Goal: Task Accomplishment & Management: Complete application form

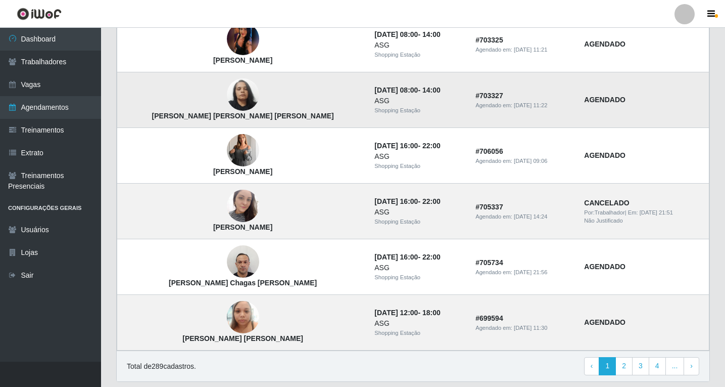
scroll to position [618, 0]
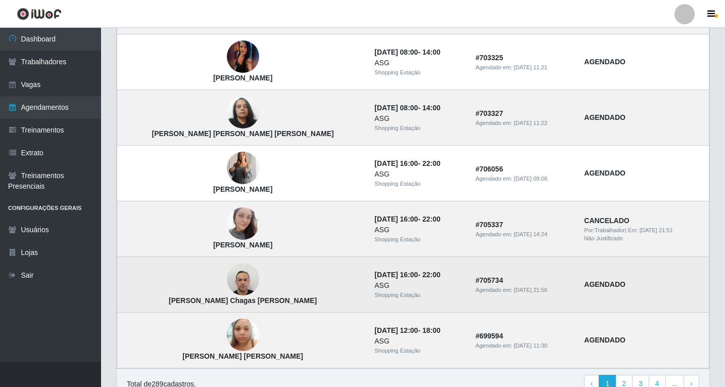
click at [227, 285] on img at bounding box center [243, 279] width 32 height 43
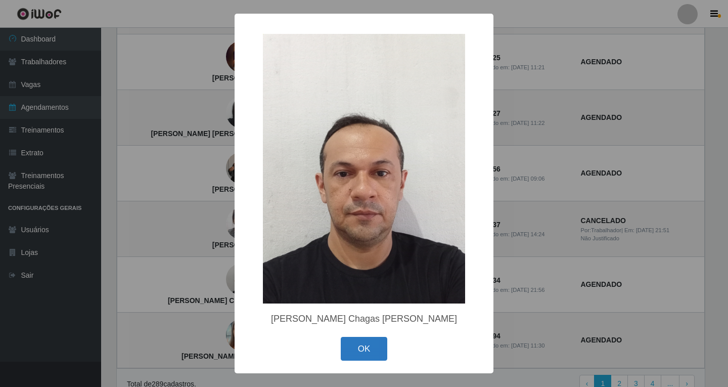
click at [378, 357] on button "OK" at bounding box center [364, 349] width 47 height 24
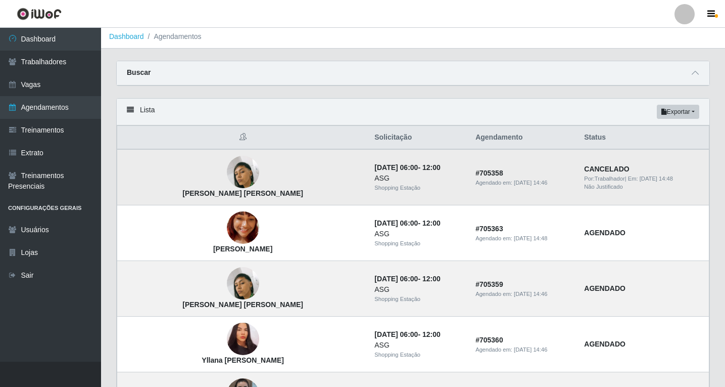
scroll to position [0, 0]
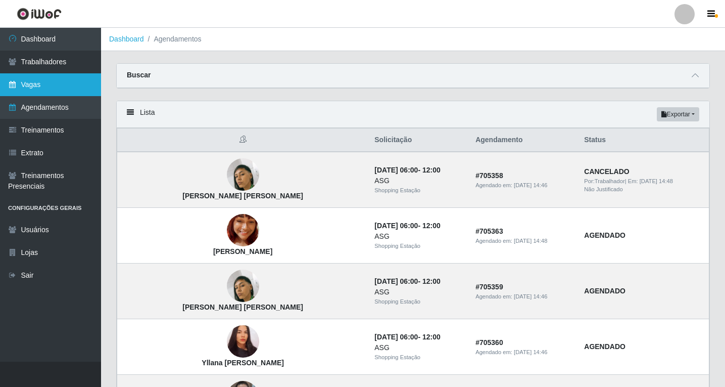
click at [40, 85] on link "Vagas" at bounding box center [50, 84] width 101 height 23
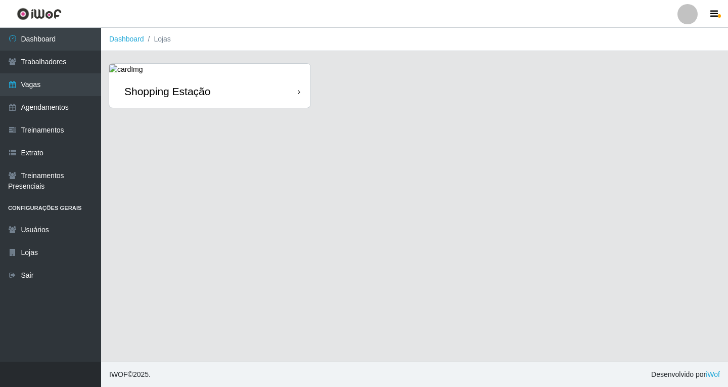
click at [297, 94] on div "Shopping Estação" at bounding box center [209, 91] width 201 height 33
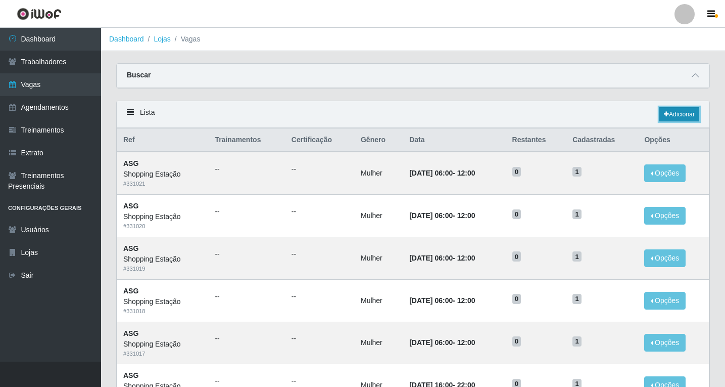
click at [684, 112] on link "Adicionar" at bounding box center [679, 114] width 40 height 14
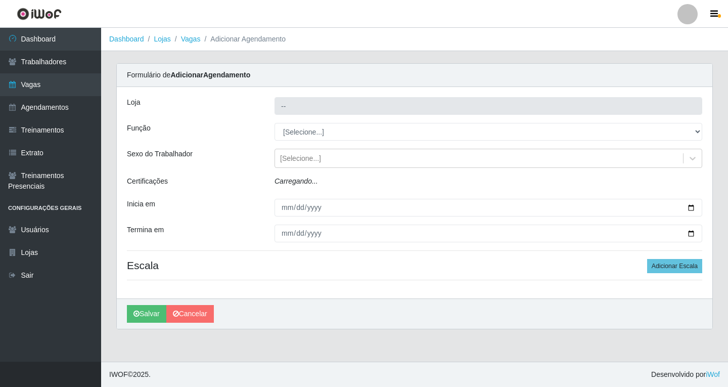
type input "Shopping Estação"
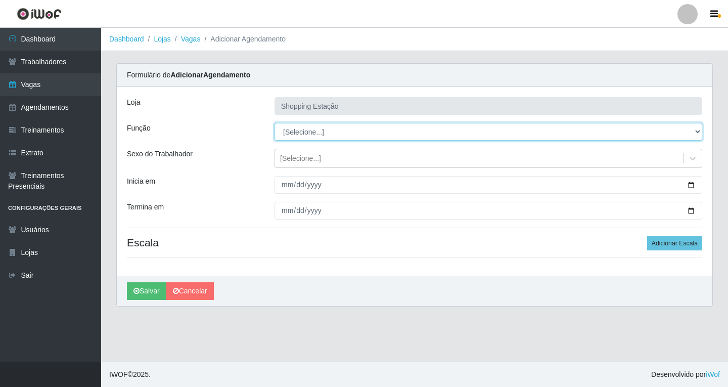
click at [303, 128] on select "[Selecione...] ASG ASG + ASG ++ Operador de Caixa Operador de Caixa + Operador …" at bounding box center [487, 132] width 427 height 18
select select "16"
click at [274, 123] on select "[Selecione...] ASG ASG + ASG ++ Operador de Caixa Operador de Caixa + Operador …" at bounding box center [487, 132] width 427 height 18
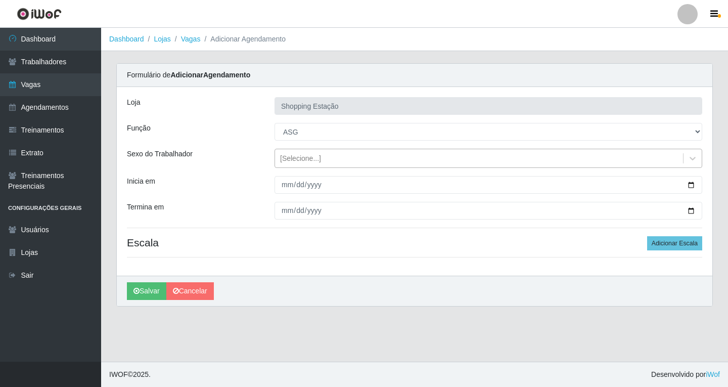
click at [300, 165] on div "[Selecione...]" at bounding box center [479, 158] width 408 height 17
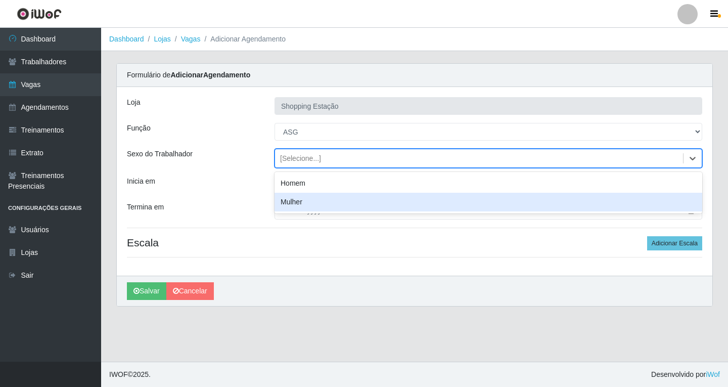
click at [298, 200] on div "Mulher" at bounding box center [487, 202] width 427 height 19
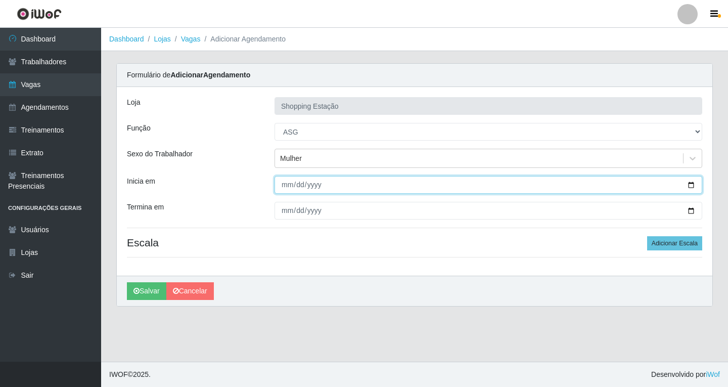
click at [287, 189] on input "Inicia em" at bounding box center [487, 185] width 427 height 18
click at [289, 182] on input "Inicia em" at bounding box center [487, 185] width 427 height 18
type input "0003-09-18"
type input "[DATE]"
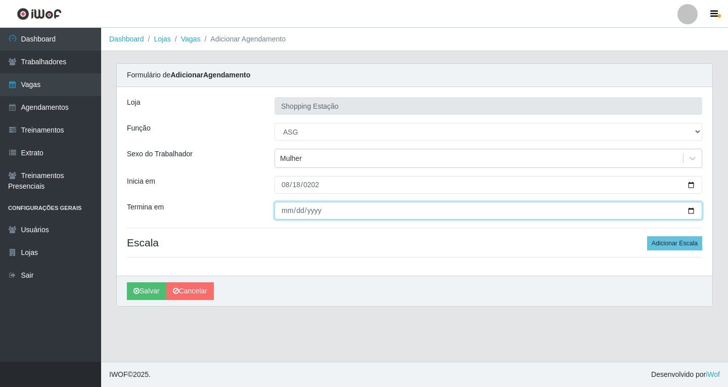
click at [287, 213] on input "Termina em" at bounding box center [487, 211] width 427 height 18
type input "[DATE]"
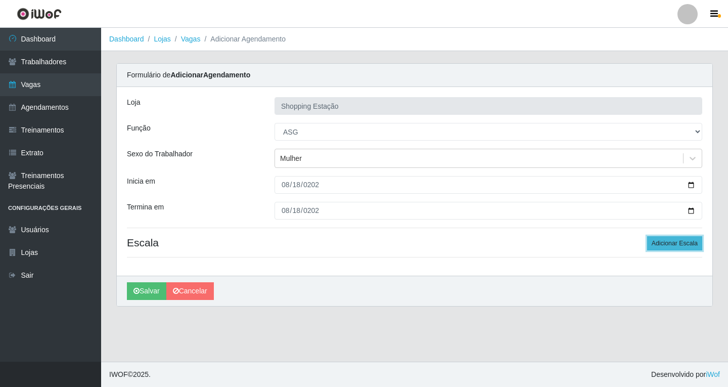
click at [651, 242] on button "Adicionar Escala" at bounding box center [674, 243] width 55 height 14
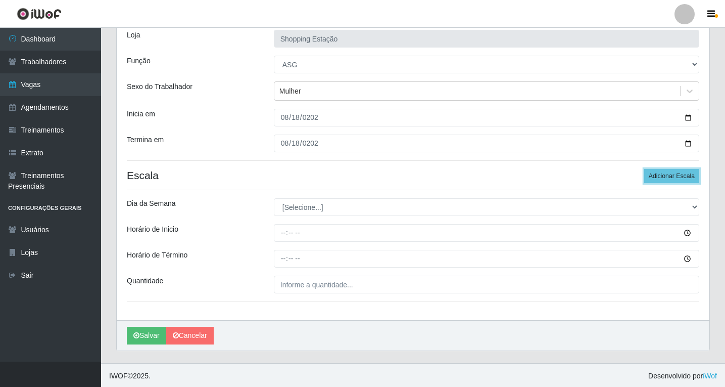
scroll to position [69, 0]
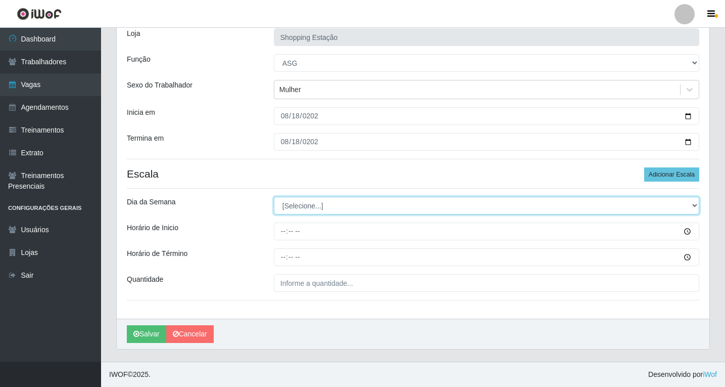
click at [305, 205] on select "[Selecione...] Segunda Terça Quarta Quinta Sexta Sábado Domingo" at bounding box center [486, 206] width 425 height 18
select select "1"
click at [274, 197] on select "[Selecione...] Segunda Terça Quarta Quinta Sexta Sábado Domingo" at bounding box center [486, 206] width 425 height 18
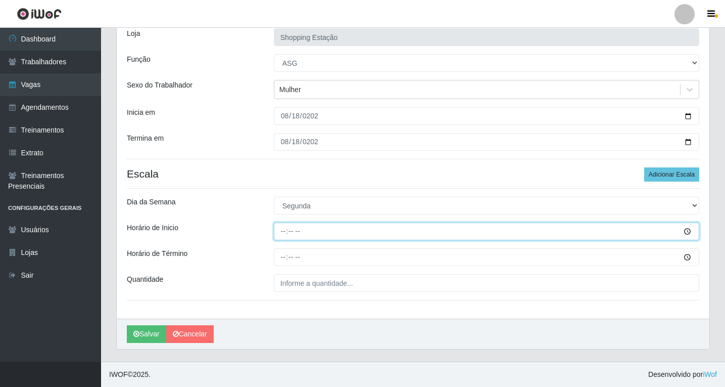
click at [282, 232] on input "Horário de Inicio" at bounding box center [486, 231] width 425 height 18
type input "06:00"
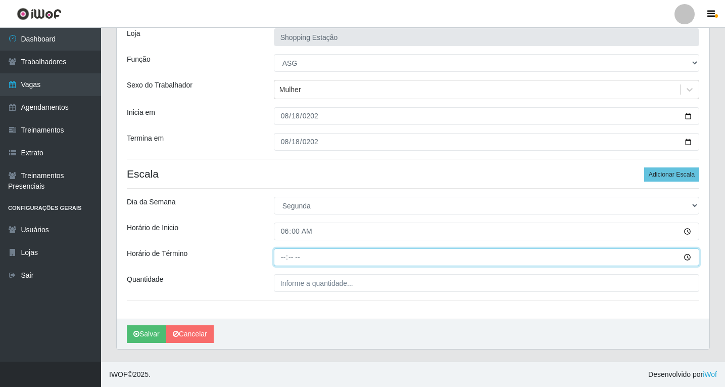
click at [283, 256] on input "Horário de Término" at bounding box center [486, 257] width 425 height 18
type input "12:00"
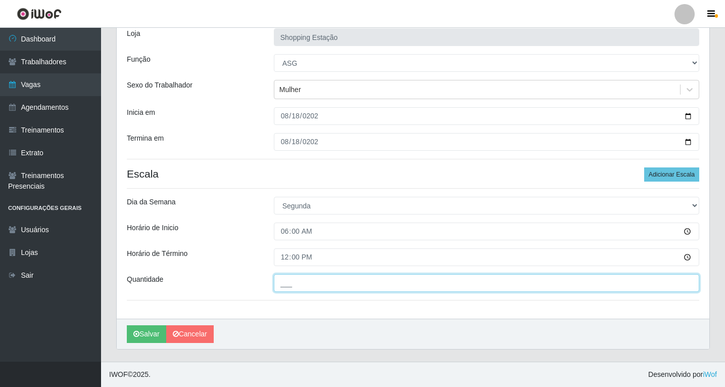
click at [292, 285] on input "___" at bounding box center [486, 283] width 425 height 18
type input "1__"
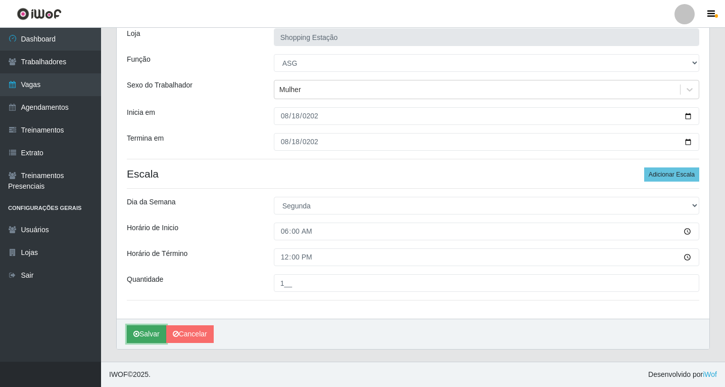
click at [148, 333] on button "Salvar" at bounding box center [146, 334] width 39 height 18
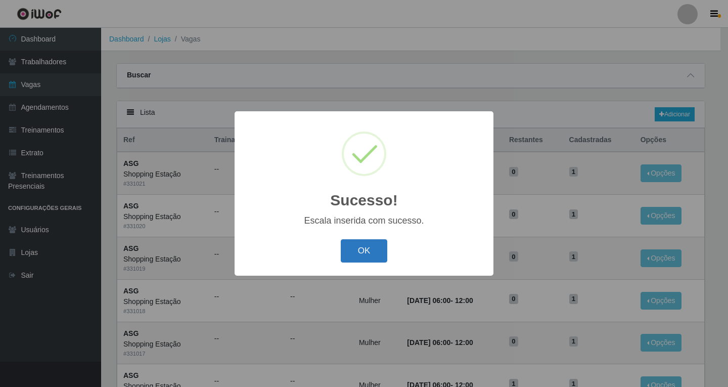
click at [371, 254] on button "OK" at bounding box center [364, 251] width 47 height 24
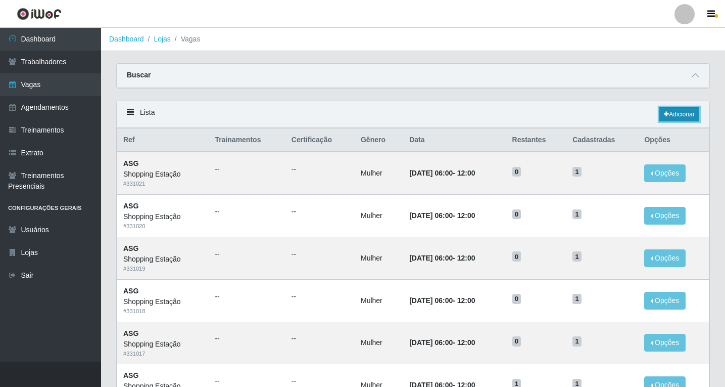
click at [676, 113] on link "Adicionar" at bounding box center [679, 114] width 40 height 14
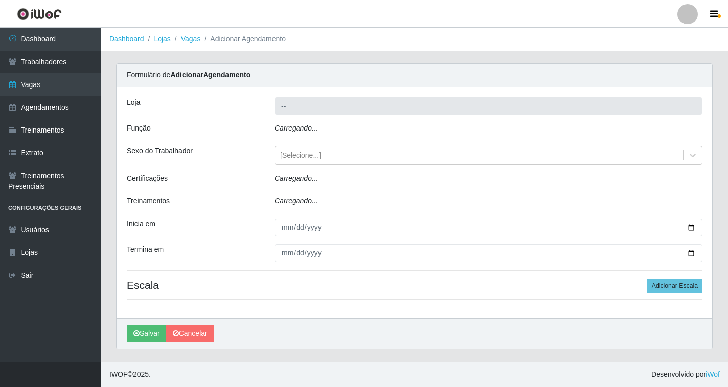
type input "Shopping Estação"
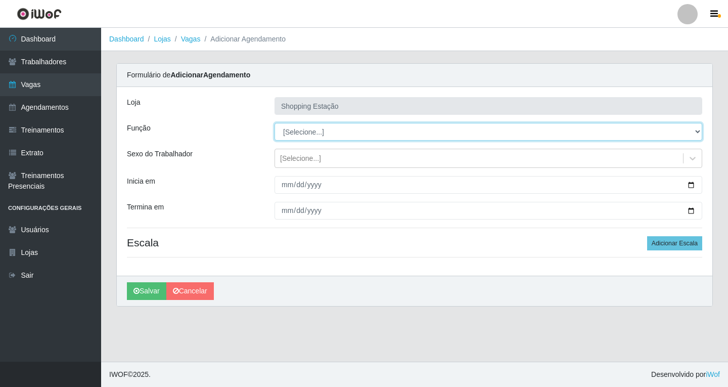
click at [309, 135] on select "[Selecione...] ASG ASG + ASG ++ Operador de Caixa Operador de Caixa + Operador …" at bounding box center [487, 132] width 427 height 18
select select "16"
click at [274, 123] on select "[Selecione...] ASG ASG + ASG ++ Operador de Caixa Operador de Caixa + Operador …" at bounding box center [487, 132] width 427 height 18
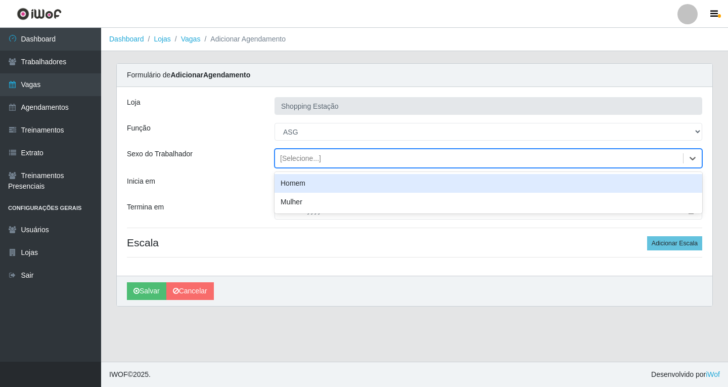
click at [300, 160] on div "[Selecione...]" at bounding box center [300, 158] width 41 height 11
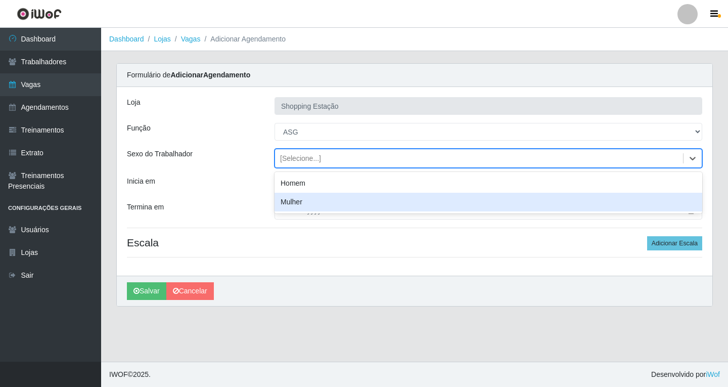
click at [296, 205] on div "Mulher" at bounding box center [487, 202] width 427 height 19
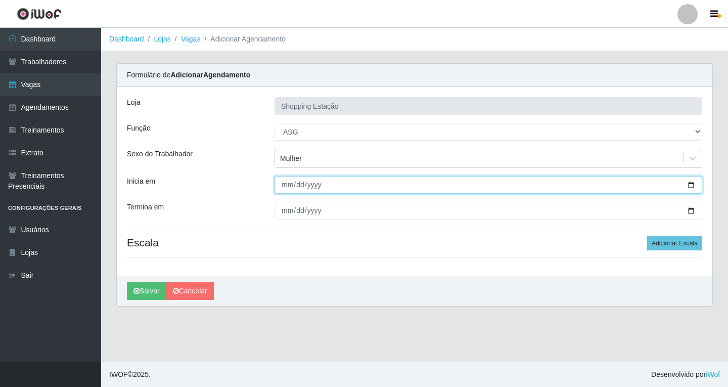
click at [287, 187] on input "Inicia em" at bounding box center [487, 185] width 427 height 18
type input "[DATE]"
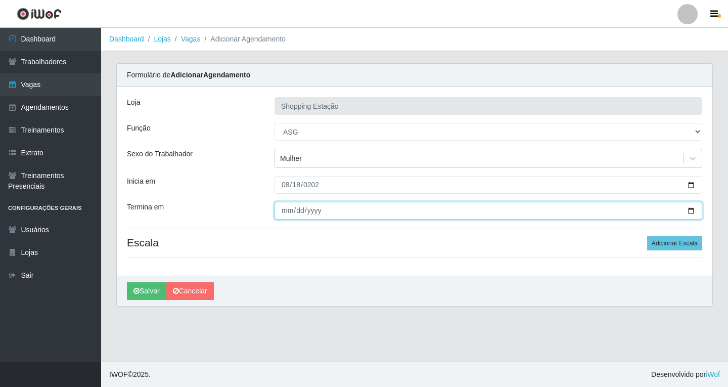
click at [286, 213] on input "Termina em" at bounding box center [487, 211] width 427 height 18
type input "[DATE]"
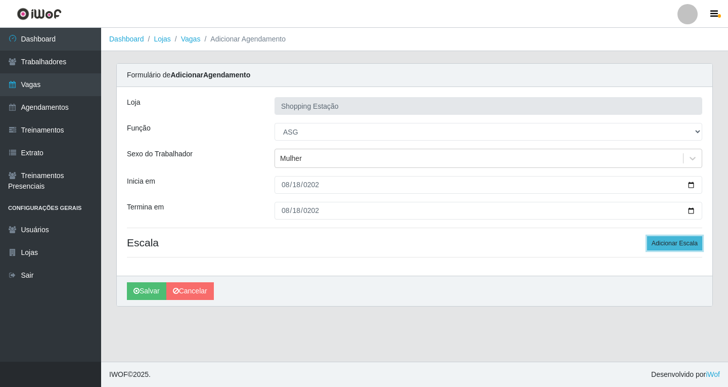
click at [684, 247] on button "Adicionar Escala" at bounding box center [674, 243] width 55 height 14
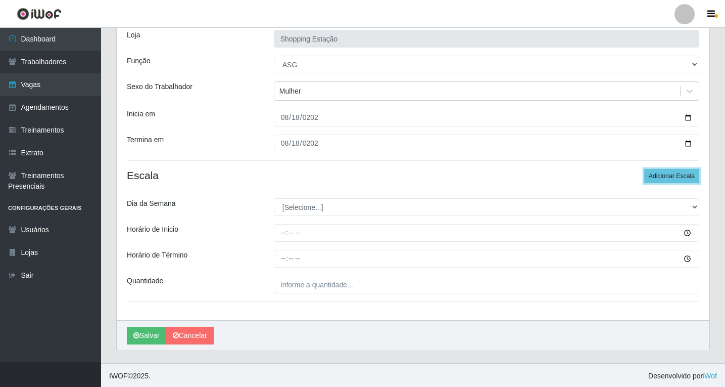
scroll to position [69, 0]
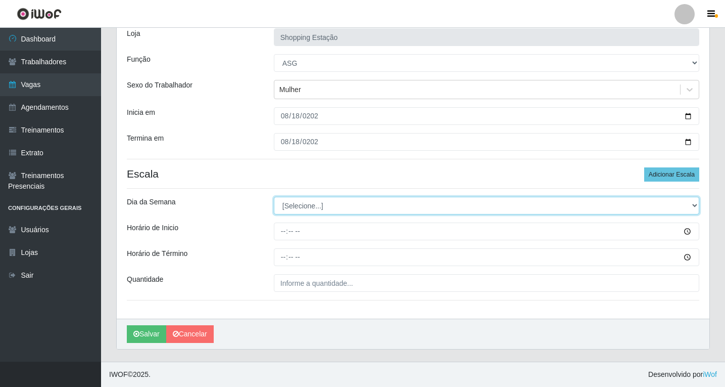
click at [314, 207] on select "[Selecione...] Segunda Terça Quarta Quinta Sexta Sábado Domingo" at bounding box center [486, 206] width 425 height 18
select select "1"
click at [274, 197] on select "[Selecione...] Segunda Terça Quarta Quinta Sexta Sábado Domingo" at bounding box center [486, 206] width 425 height 18
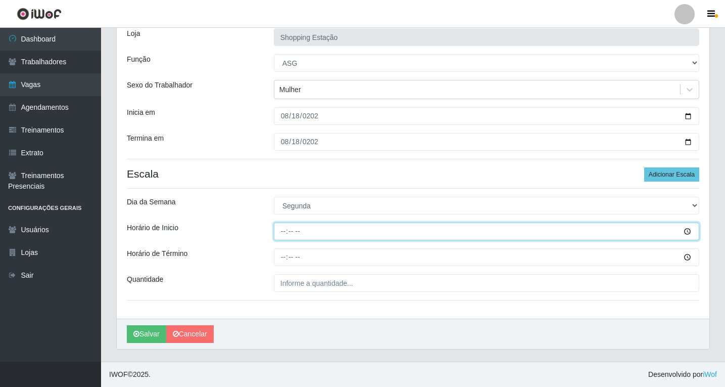
click at [283, 231] on input "Horário de Inicio" at bounding box center [486, 231] width 425 height 18
type input "08:00"
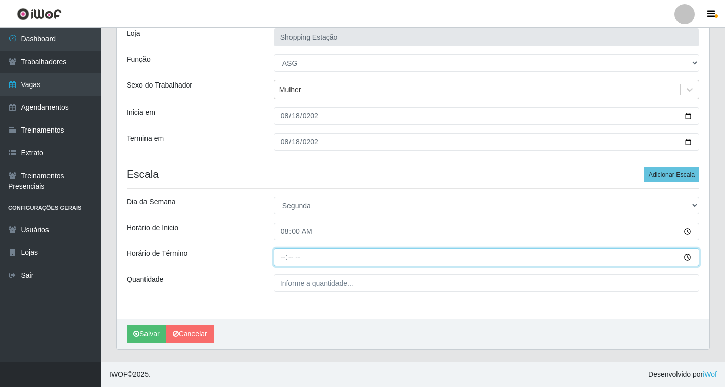
click at [281, 256] on input "Horário de Término" at bounding box center [486, 257] width 425 height 18
type input "14:00"
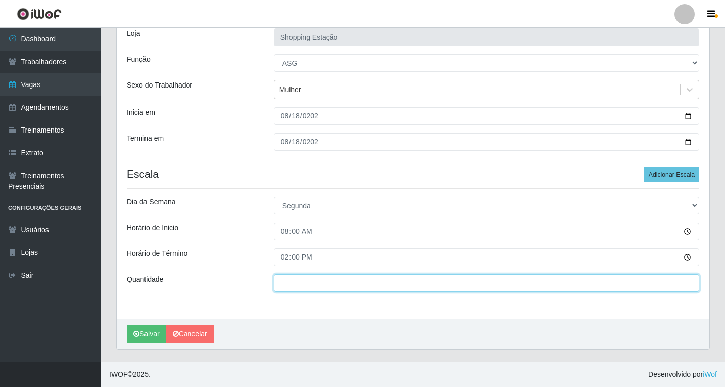
click at [300, 285] on input "___" at bounding box center [486, 283] width 425 height 18
type input "1__"
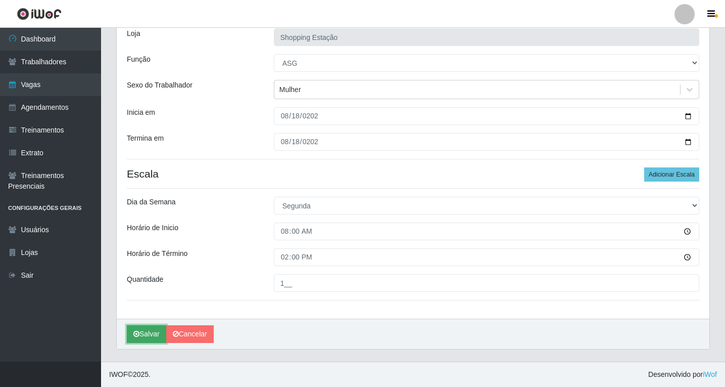
click at [149, 334] on button "Salvar" at bounding box center [146, 334] width 39 height 18
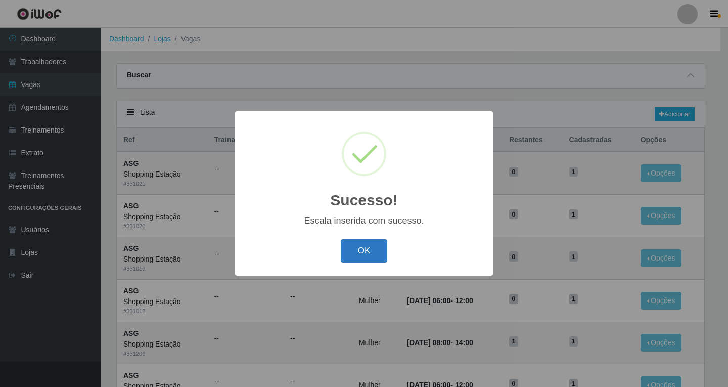
click at [372, 251] on button "OK" at bounding box center [364, 251] width 47 height 24
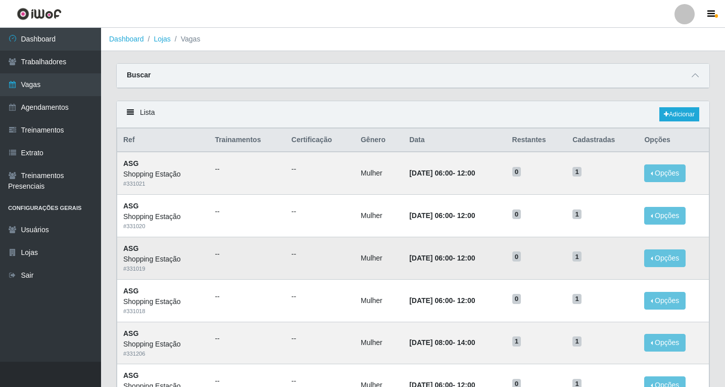
scroll to position [51, 0]
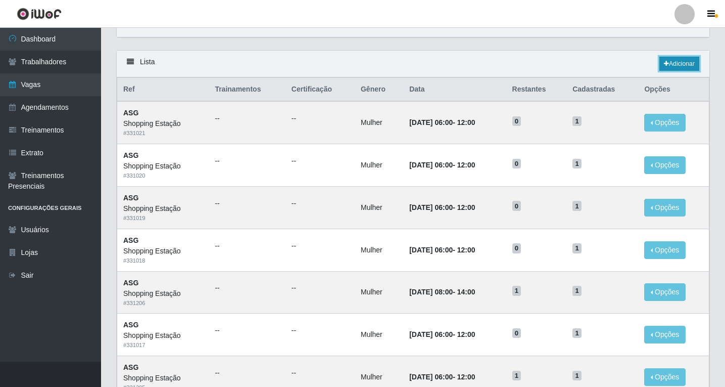
click at [683, 65] on link "Adicionar" at bounding box center [679, 64] width 40 height 14
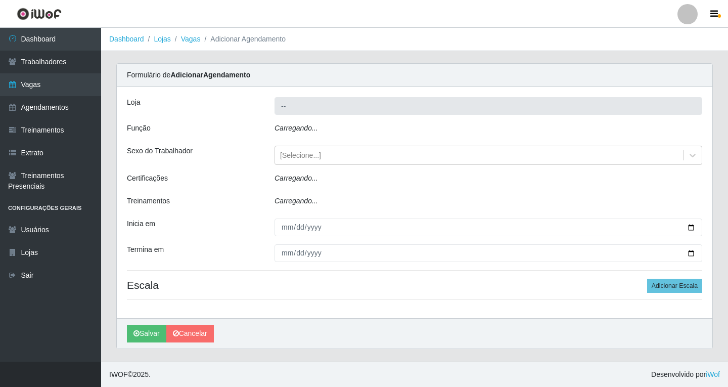
type input "Shopping Estação"
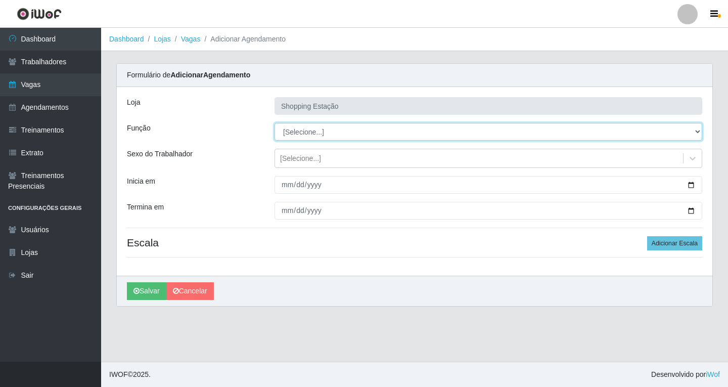
click at [304, 129] on select "[Selecione...] ASG ASG + ASG ++ Operador de Caixa Operador de Caixa + Operador …" at bounding box center [487, 132] width 427 height 18
select select "16"
click at [274, 123] on select "[Selecione...] ASG ASG + ASG ++ Operador de Caixa Operador de Caixa + Operador …" at bounding box center [487, 132] width 427 height 18
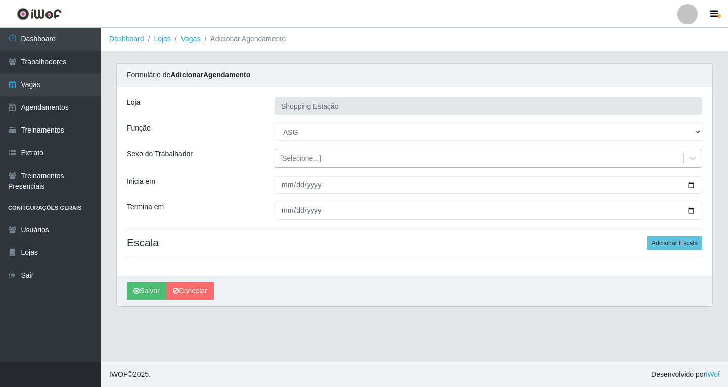
click at [290, 164] on div "[Selecione...]" at bounding box center [479, 158] width 408 height 17
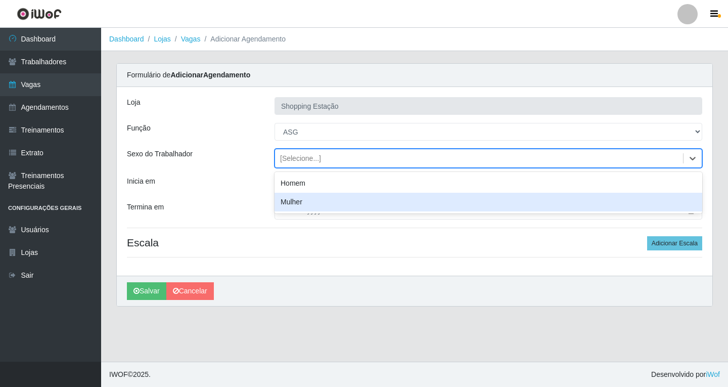
click at [301, 200] on div "Mulher" at bounding box center [487, 202] width 427 height 19
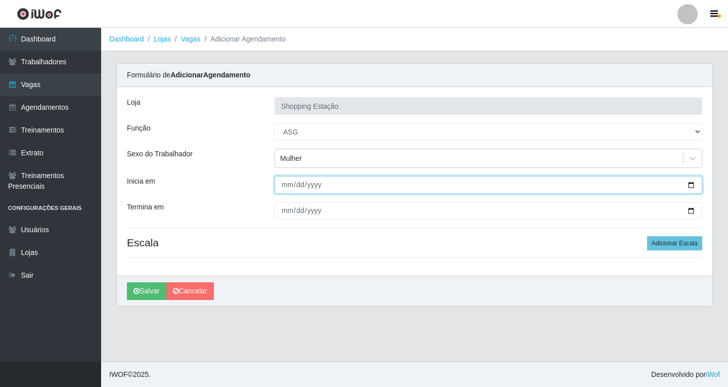
click at [287, 186] on input "Inicia em" at bounding box center [487, 185] width 427 height 18
type input "[DATE]"
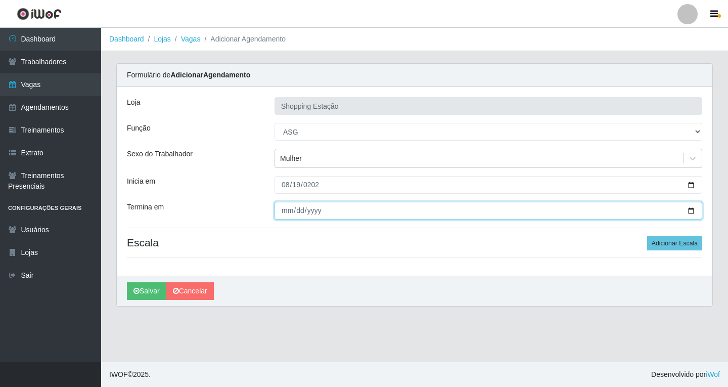
click at [284, 213] on input "Termina em" at bounding box center [487, 211] width 427 height 18
type input "[DATE]"
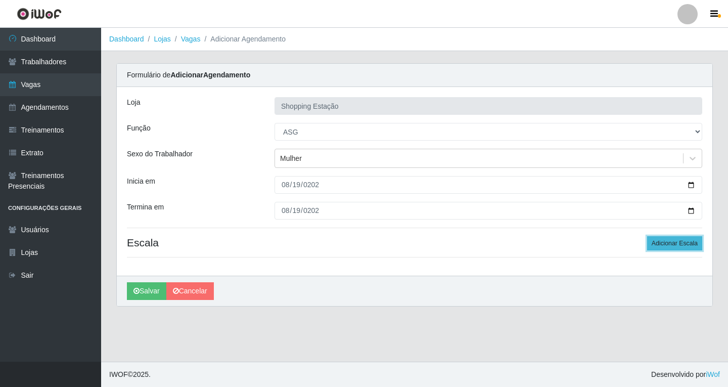
click at [662, 249] on button "Adicionar Escala" at bounding box center [674, 243] width 55 height 14
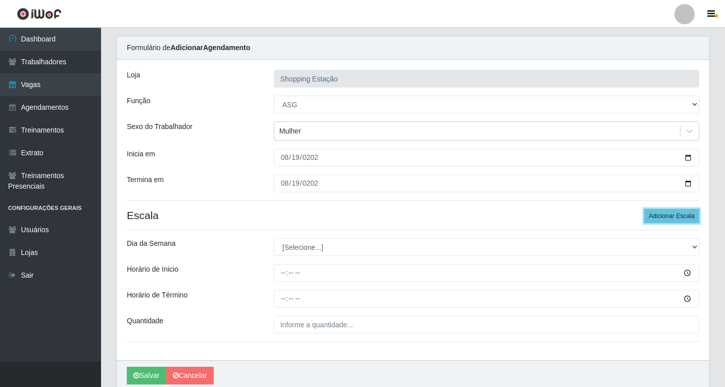
scroll to position [69, 0]
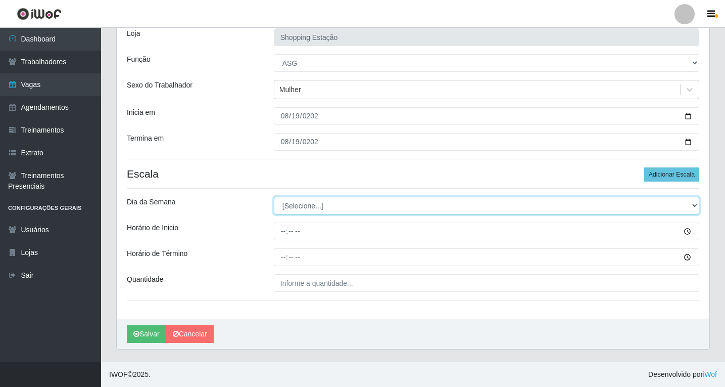
click at [316, 206] on select "[Selecione...] Segunda Terça Quarta Quinta Sexta Sábado Domingo" at bounding box center [486, 206] width 425 height 18
select select "2"
click at [274, 197] on select "[Selecione...] Segunda Terça Quarta Quinta Sexta Sábado Domingo" at bounding box center [486, 206] width 425 height 18
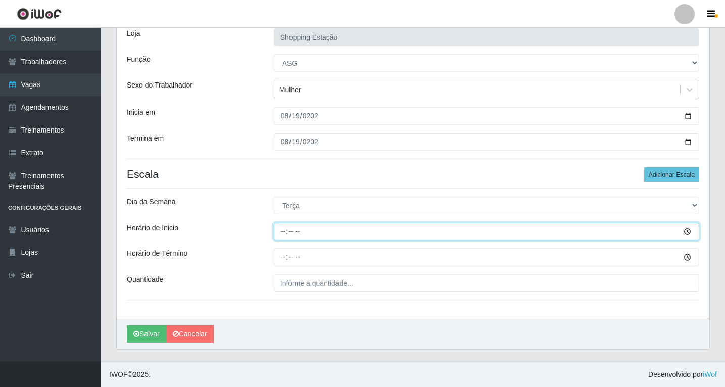
click at [286, 233] on input "Horário de Inicio" at bounding box center [486, 231] width 425 height 18
type input "06:00"
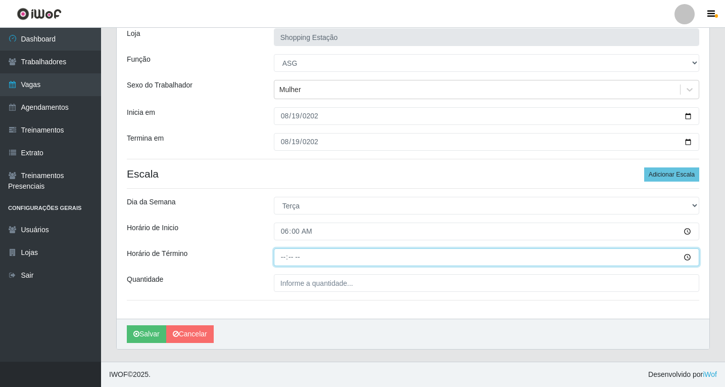
click at [282, 257] on input "Horário de Término" at bounding box center [486, 257] width 425 height 18
type input "12:00"
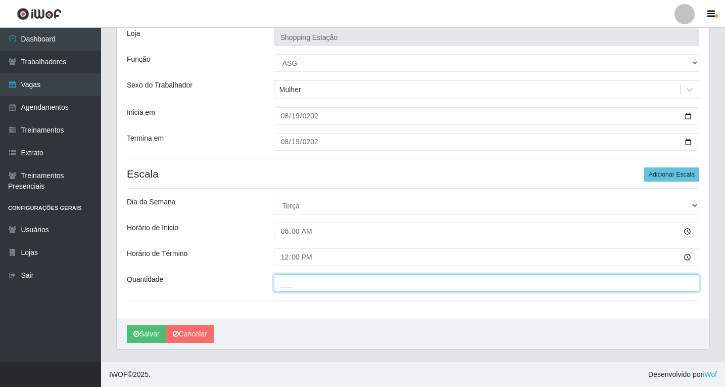
click at [302, 288] on input "___" at bounding box center [486, 283] width 425 height 18
type input "1__"
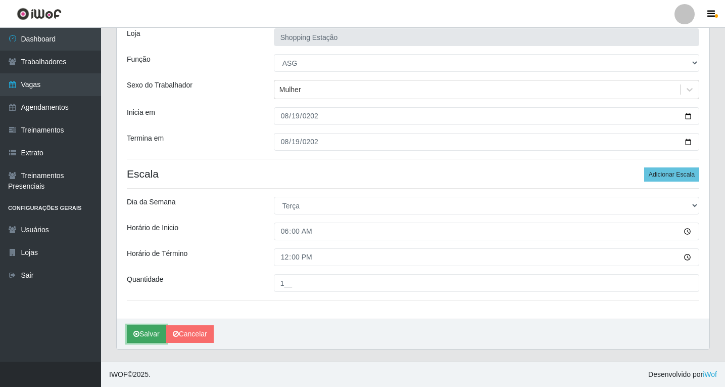
click at [149, 335] on button "Salvar" at bounding box center [146, 334] width 39 height 18
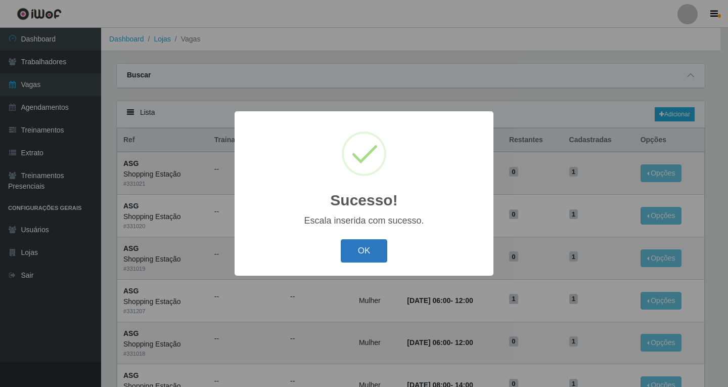
click at [364, 252] on button "OK" at bounding box center [364, 251] width 47 height 24
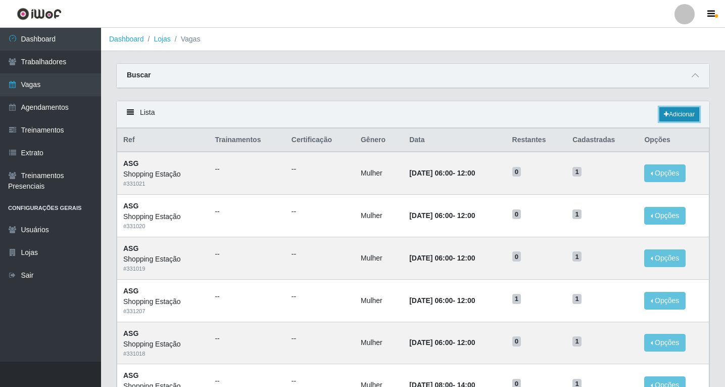
click at [673, 111] on link "Adicionar" at bounding box center [679, 114] width 40 height 14
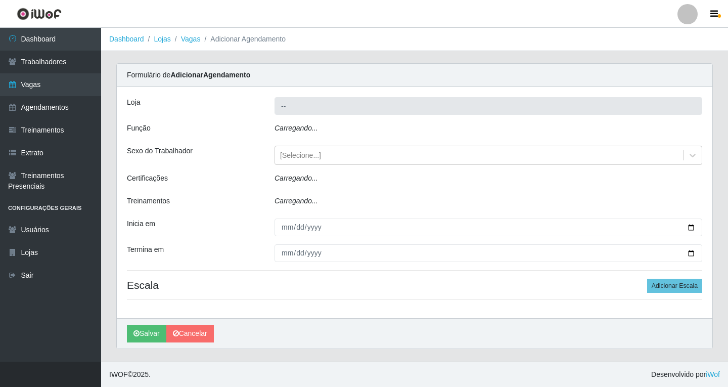
type input "Shopping Estação"
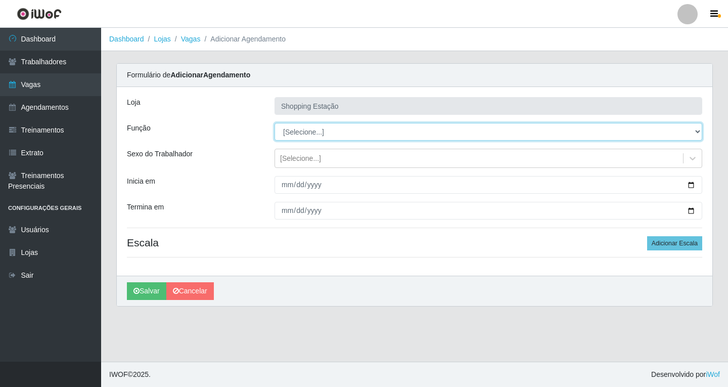
click at [295, 127] on select "[Selecione...] ASG ASG + ASG ++ Operador de Caixa Operador de Caixa + Operador …" at bounding box center [487, 132] width 427 height 18
select select "16"
click at [274, 123] on select "[Selecione...] ASG ASG + ASG ++ Operador de Caixa Operador de Caixa + Operador …" at bounding box center [487, 132] width 427 height 18
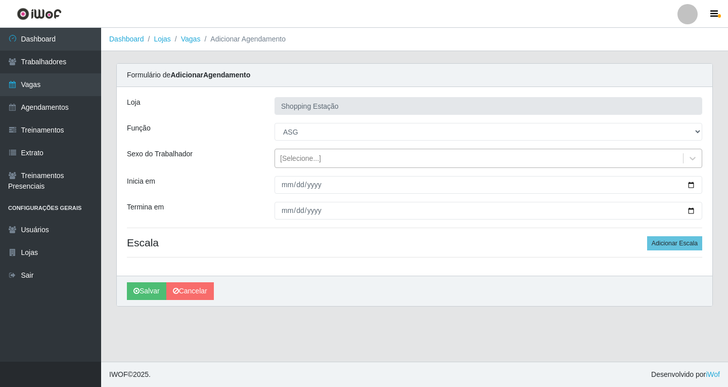
click at [305, 153] on div "[Selecione...]" at bounding box center [300, 158] width 41 height 11
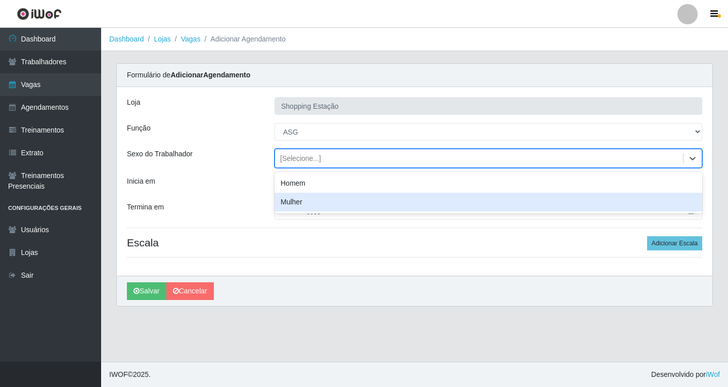
click at [310, 204] on div "Mulher" at bounding box center [487, 202] width 427 height 19
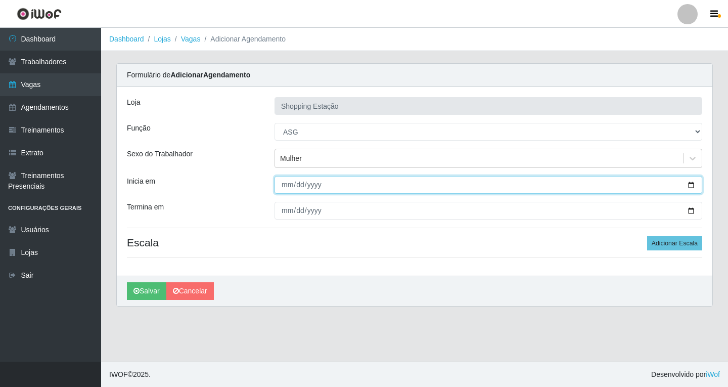
click at [286, 187] on input "Inicia em" at bounding box center [487, 185] width 427 height 18
click at [286, 182] on input "Inicia em" at bounding box center [487, 185] width 427 height 18
type input "[DATE]"
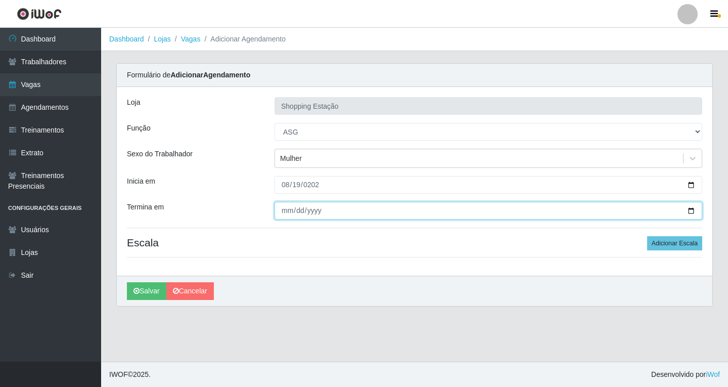
click at [285, 212] on input "Termina em" at bounding box center [487, 211] width 427 height 18
type input "[DATE]"
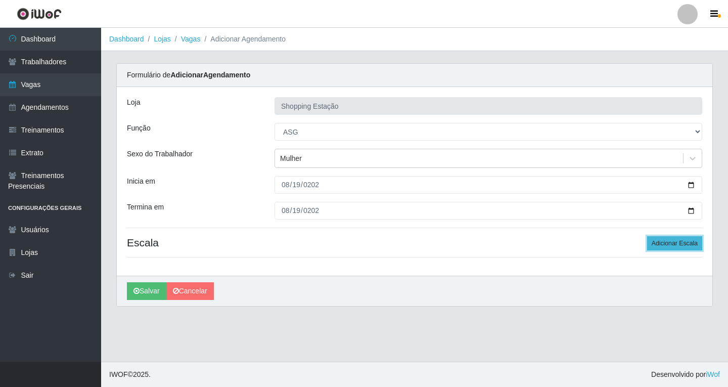
click at [676, 248] on button "Adicionar Escala" at bounding box center [674, 243] width 55 height 14
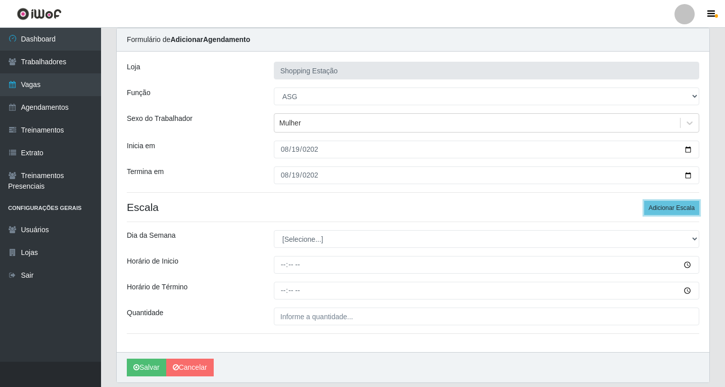
scroll to position [69, 0]
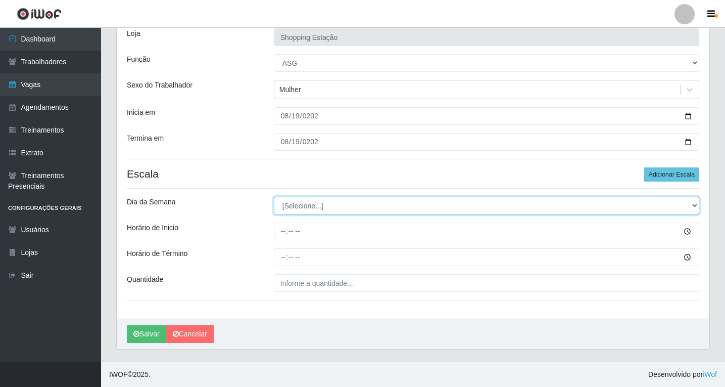
click at [307, 205] on select "[Selecione...] Segunda Terça Quarta Quinta Sexta Sábado Domingo" at bounding box center [486, 206] width 425 height 18
select select "2"
click at [274, 197] on select "[Selecione...] Segunda Terça Quarta Quinta Sexta Sábado Domingo" at bounding box center [486, 206] width 425 height 18
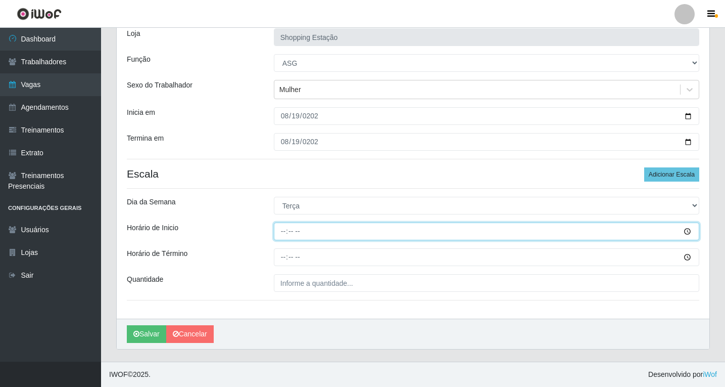
click at [282, 232] on input "Horário de Inicio" at bounding box center [486, 231] width 425 height 18
type input "08:00"
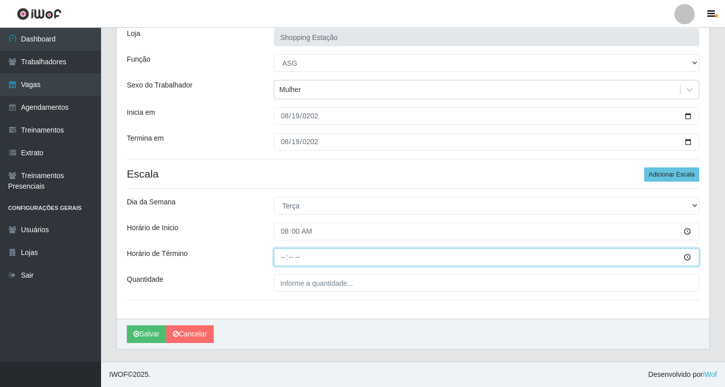
click at [283, 255] on input "Horário de Término" at bounding box center [486, 257] width 425 height 18
type input "14:00"
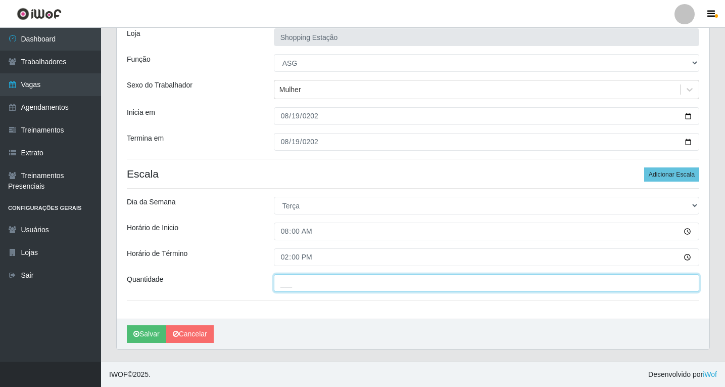
click at [292, 286] on input "___" at bounding box center [486, 283] width 425 height 18
type input "1__"
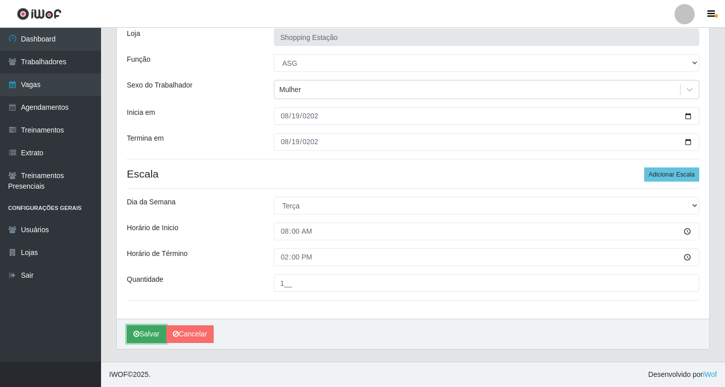
click at [147, 334] on button "Salvar" at bounding box center [146, 334] width 39 height 18
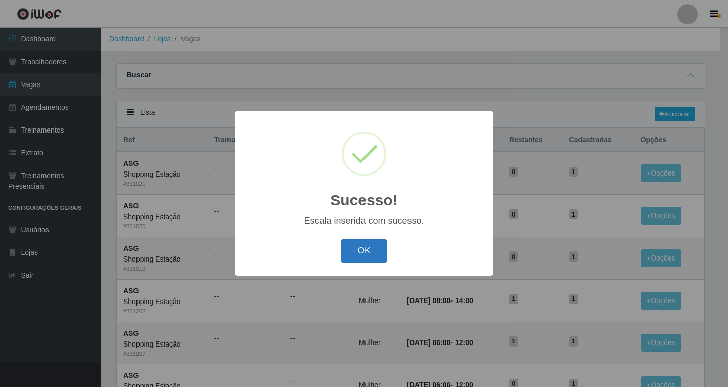
click at [378, 253] on button "OK" at bounding box center [364, 251] width 47 height 24
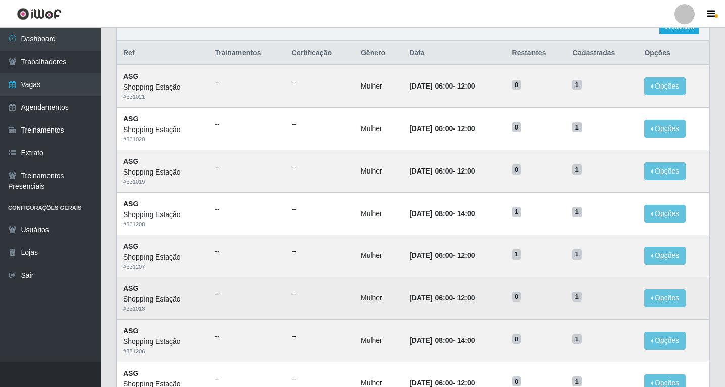
scroll to position [51, 0]
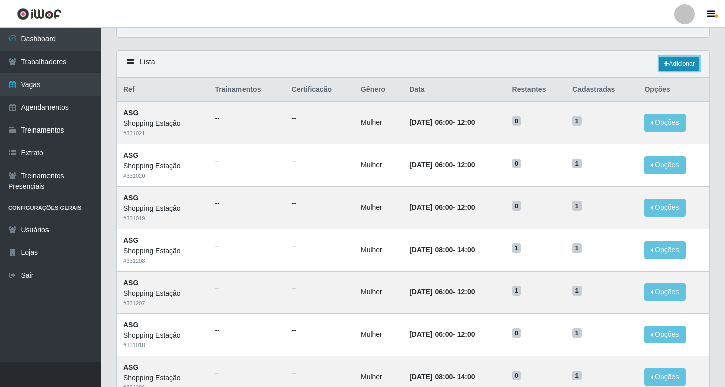
click at [680, 65] on link "Adicionar" at bounding box center [679, 64] width 40 height 14
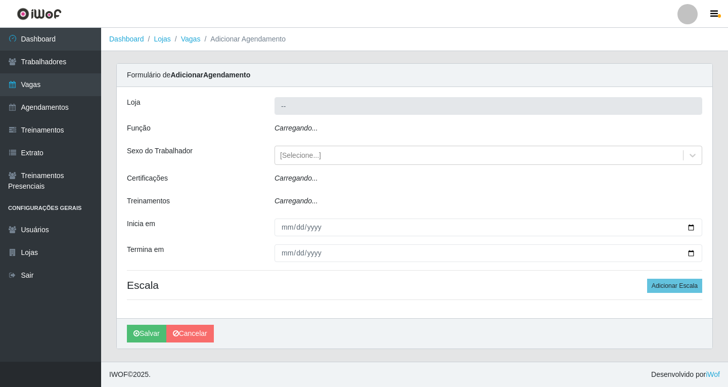
type input "Shopping Estação"
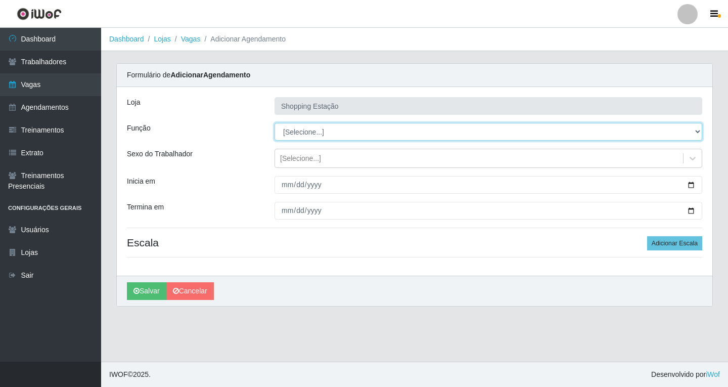
click at [291, 133] on select "[Selecione...] ASG ASG + ASG ++ Operador de Caixa Operador de Caixa + Operador …" at bounding box center [487, 132] width 427 height 18
select select "16"
click at [274, 123] on select "[Selecione...] ASG ASG + ASG ++ Operador de Caixa Operador de Caixa + Operador …" at bounding box center [487, 132] width 427 height 18
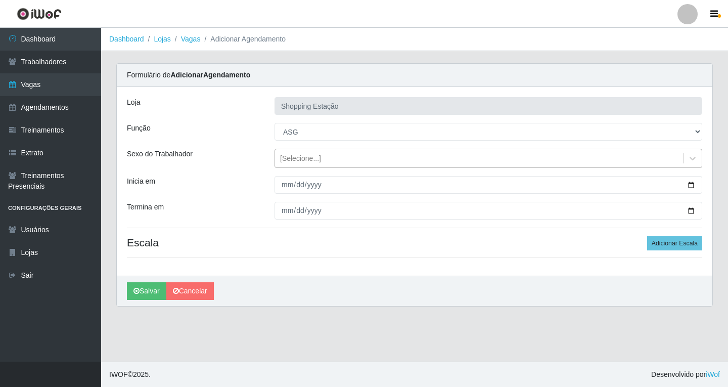
click at [298, 163] on div "[Selecione...]" at bounding box center [300, 158] width 41 height 11
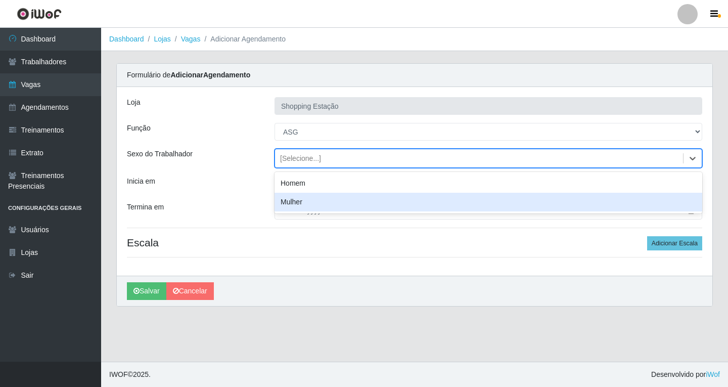
click at [298, 203] on div "Mulher" at bounding box center [487, 202] width 427 height 19
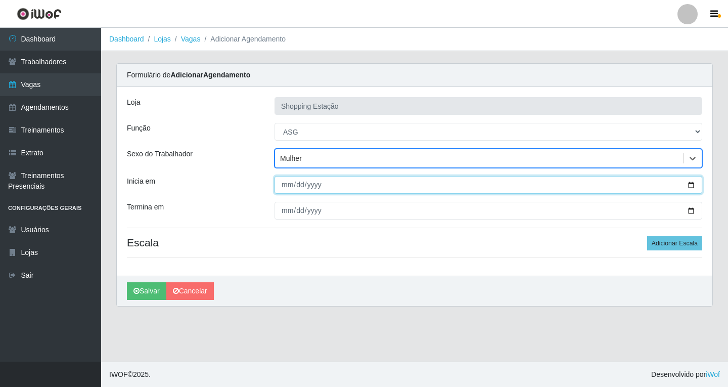
click at [289, 187] on input "Inicia em" at bounding box center [487, 185] width 427 height 18
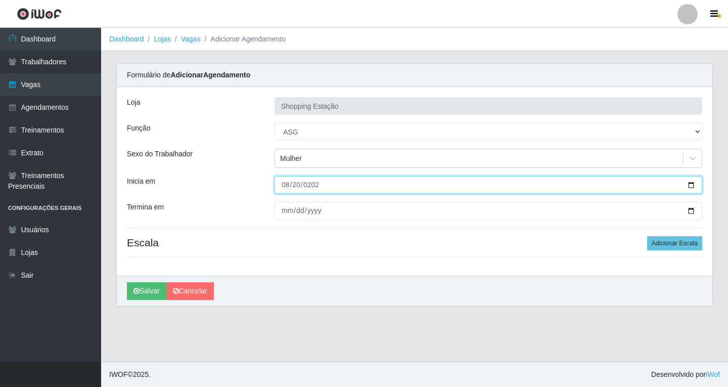
type input "[DATE]"
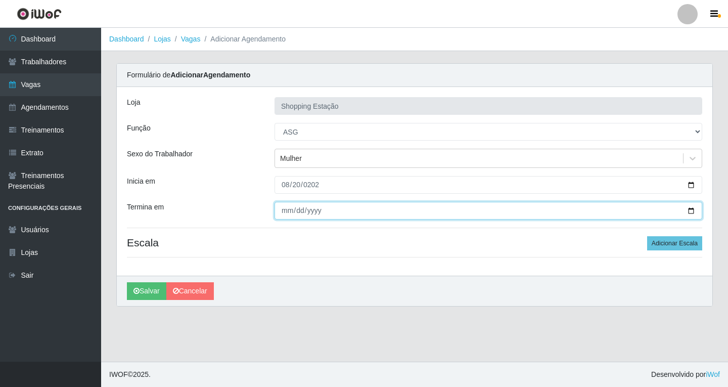
click at [289, 213] on input "Termina em" at bounding box center [487, 211] width 427 height 18
type input "[DATE]"
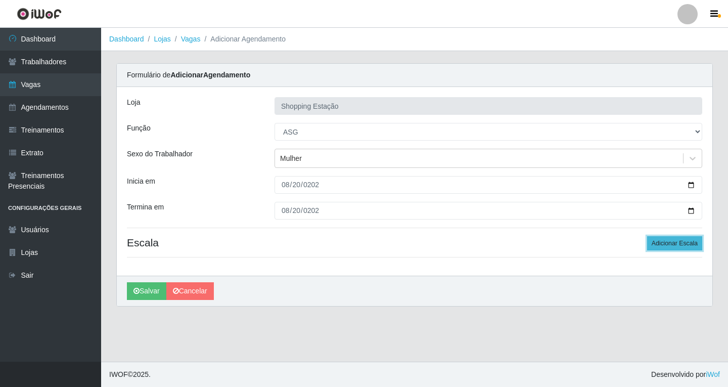
click at [659, 247] on button "Adicionar Escala" at bounding box center [674, 243] width 55 height 14
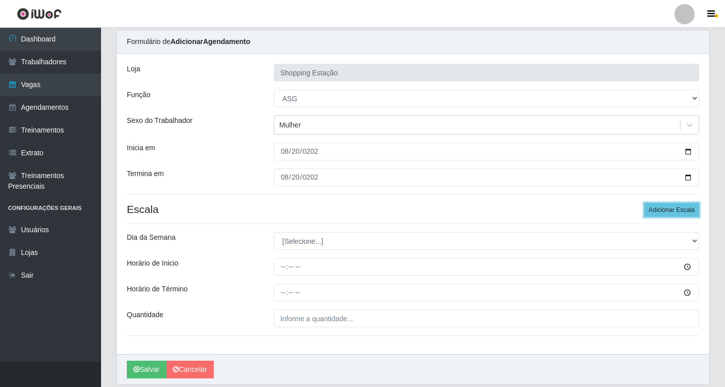
scroll to position [69, 0]
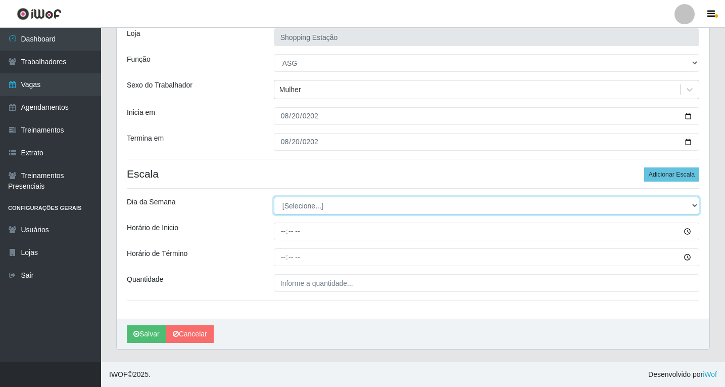
click at [299, 206] on select "[Selecione...] Segunda Terça Quarta Quinta Sexta Sábado Domingo" at bounding box center [486, 206] width 425 height 18
select select "3"
click at [274, 197] on select "[Selecione...] Segunda Terça Quarta Quinta Sexta Sábado Domingo" at bounding box center [486, 206] width 425 height 18
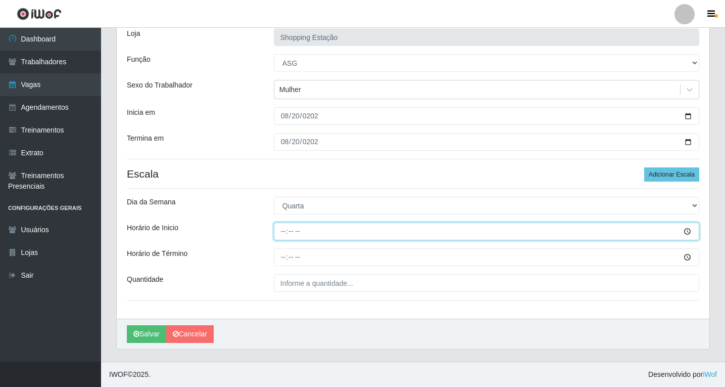
click at [283, 233] on input "Horário de Inicio" at bounding box center [486, 231] width 425 height 18
type input "06:00"
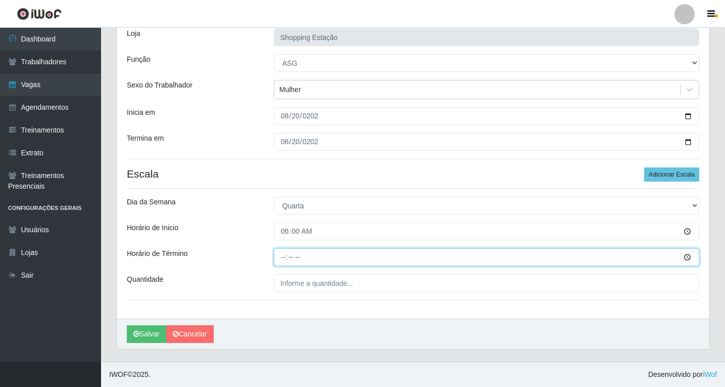
click at [282, 255] on input "Horário de Término" at bounding box center [486, 257] width 425 height 18
type input "12:00"
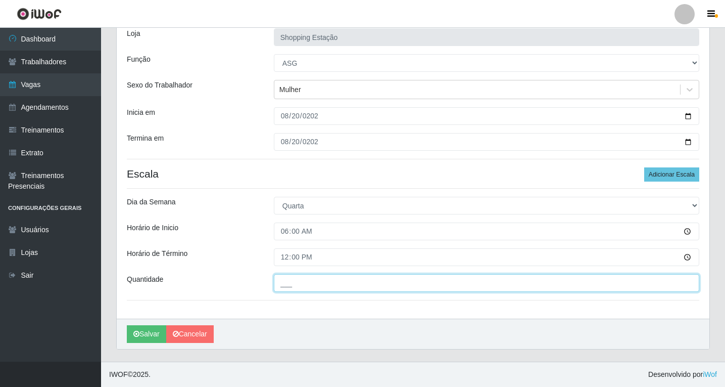
click at [298, 285] on input "___" at bounding box center [486, 283] width 425 height 18
type input "1__"
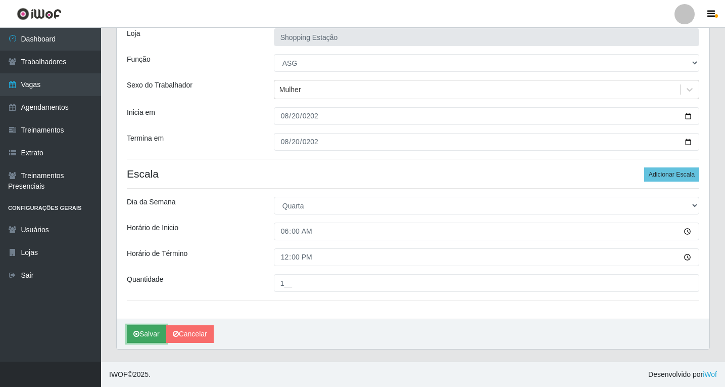
click at [151, 334] on button "Salvar" at bounding box center [146, 334] width 39 height 18
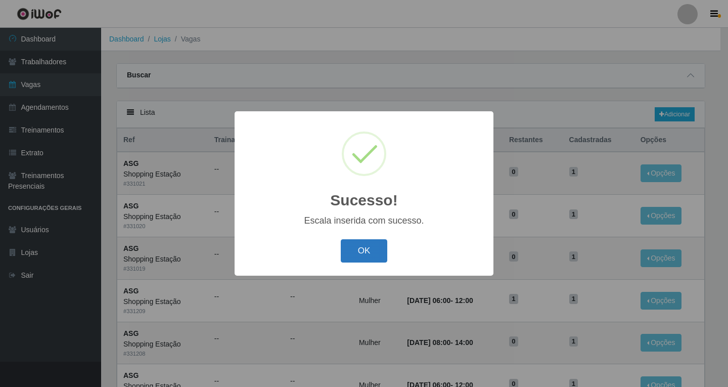
click at [361, 255] on button "OK" at bounding box center [364, 251] width 47 height 24
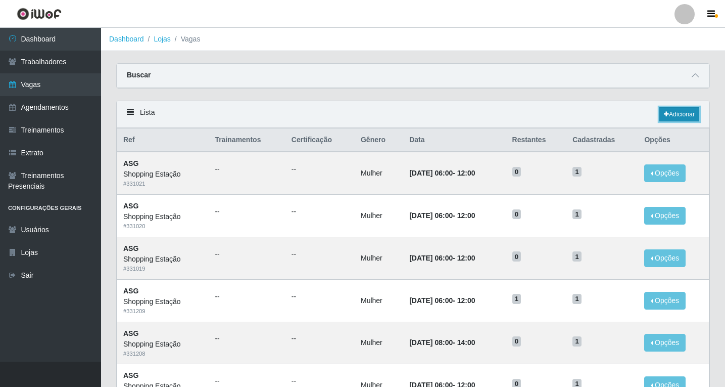
click at [671, 110] on link "Adicionar" at bounding box center [679, 114] width 40 height 14
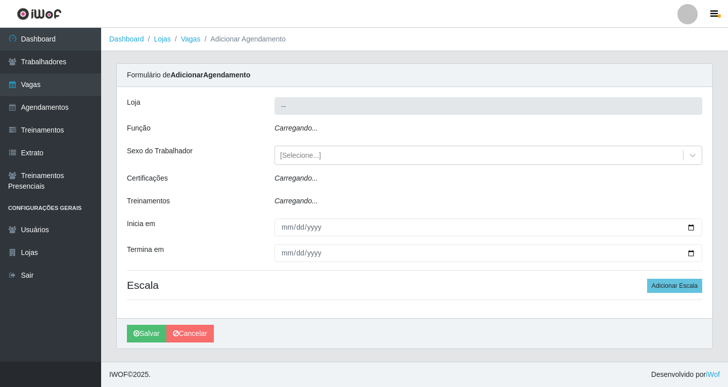
type input "Shopping Estação"
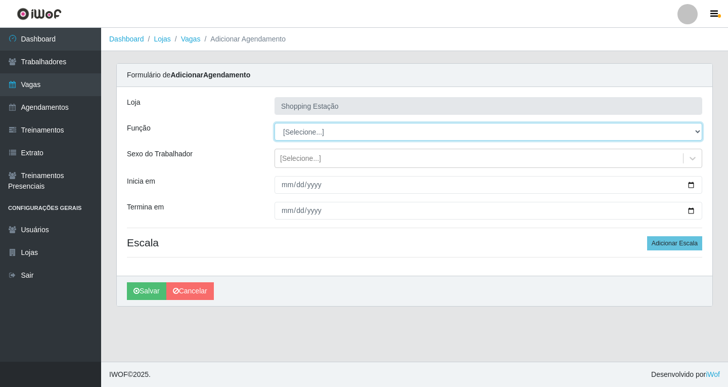
click at [293, 132] on select "[Selecione...] ASG ASG + ASG ++ Operador de Caixa Operador de Caixa + Operador …" at bounding box center [487, 132] width 427 height 18
select select "16"
click at [274, 123] on select "[Selecione...] ASG ASG + ASG ++ Operador de Caixa Operador de Caixa + Operador …" at bounding box center [487, 132] width 427 height 18
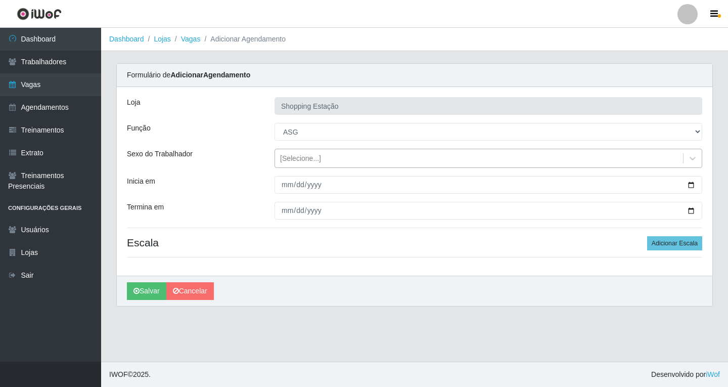
click at [284, 164] on div "[Selecione...]" at bounding box center [479, 158] width 408 height 17
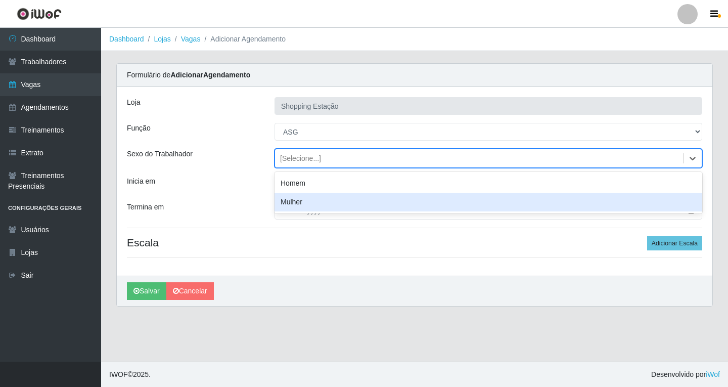
click at [293, 208] on div "Mulher" at bounding box center [487, 202] width 427 height 19
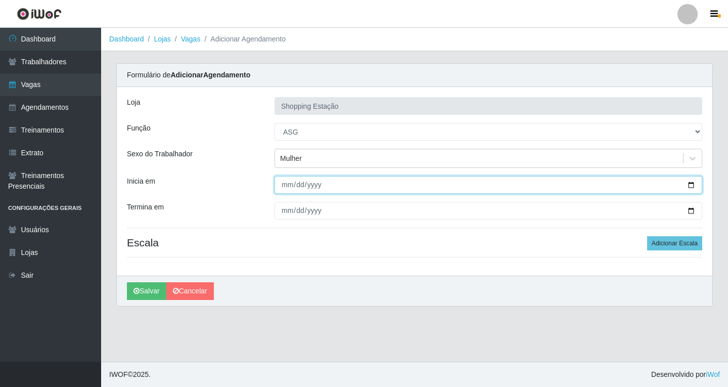
click at [285, 191] on input "Inicia em" at bounding box center [487, 185] width 427 height 18
type input "[DATE]"
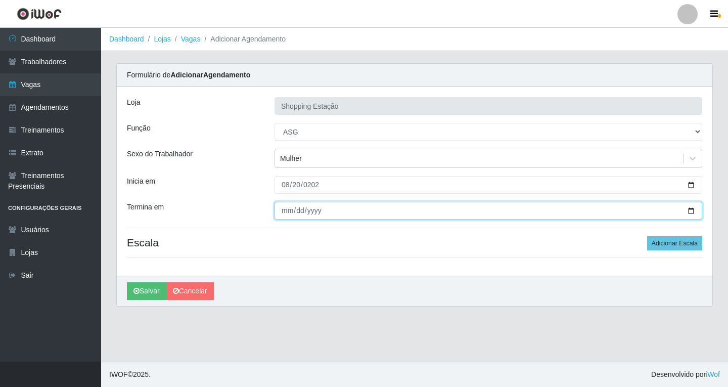
click at [287, 213] on input "Termina em" at bounding box center [487, 211] width 427 height 18
type input "[DATE]"
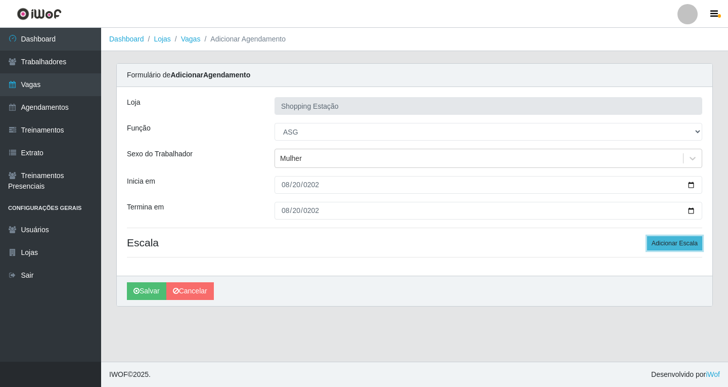
click at [657, 243] on button "Adicionar Escala" at bounding box center [674, 243] width 55 height 14
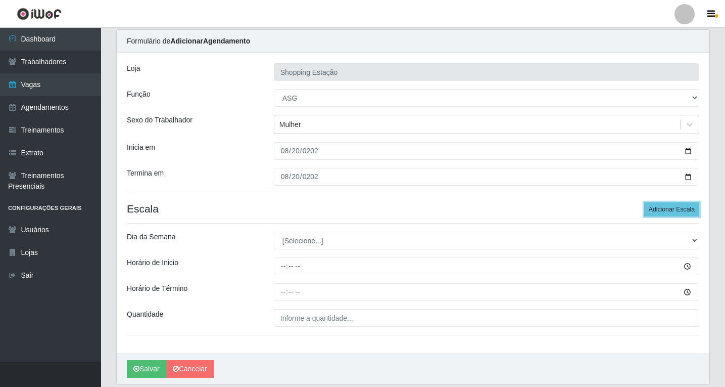
scroll to position [69, 0]
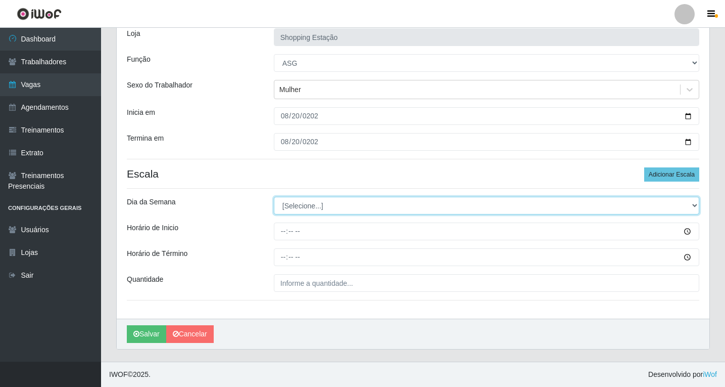
click at [300, 205] on select "[Selecione...] Segunda Terça Quarta Quinta Sexta Sábado Domingo" at bounding box center [486, 206] width 425 height 18
select select "3"
click at [274, 197] on select "[Selecione...] Segunda Terça Quarta Quinta Sexta Sábado Domingo" at bounding box center [486, 206] width 425 height 18
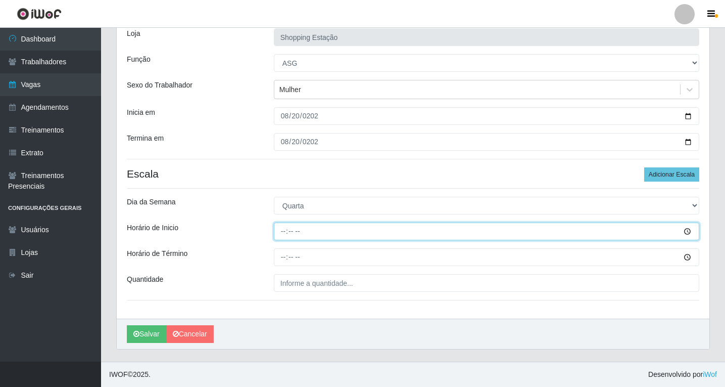
click at [282, 232] on input "Horário de Inicio" at bounding box center [486, 231] width 425 height 18
type input "08:00"
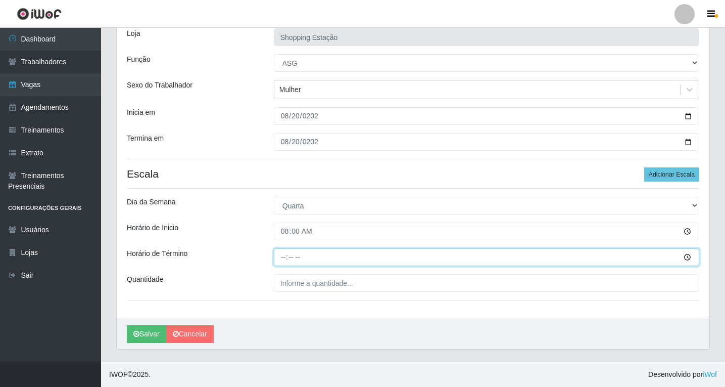
click at [283, 258] on input "Horário de Término" at bounding box center [486, 257] width 425 height 18
type input "14:00"
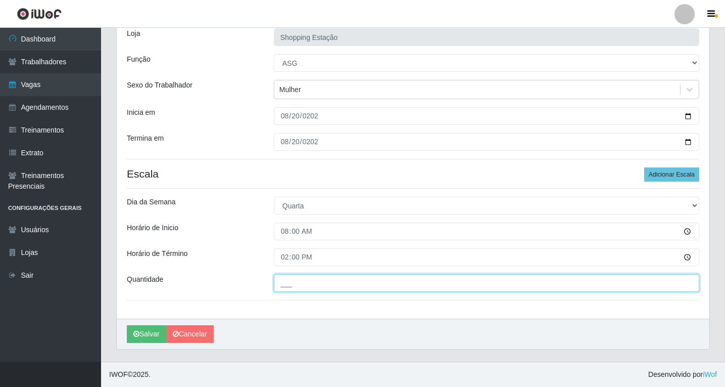
click at [304, 285] on input "___" at bounding box center [486, 283] width 425 height 18
type input "1__"
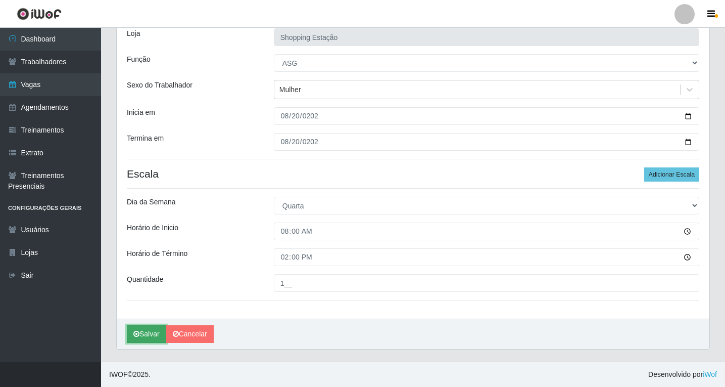
click at [138, 334] on icon "submit" at bounding box center [136, 333] width 6 height 7
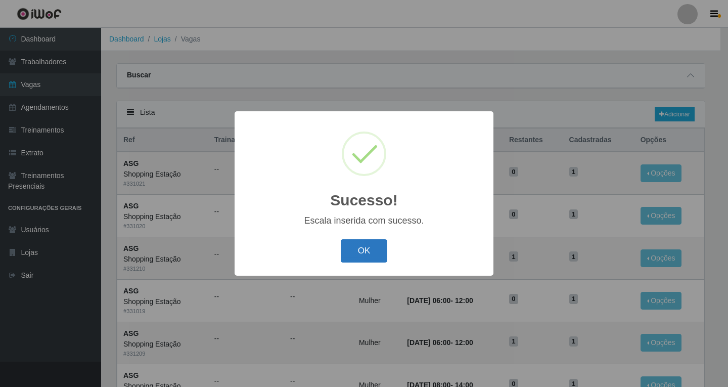
click at [354, 251] on button "OK" at bounding box center [364, 251] width 47 height 24
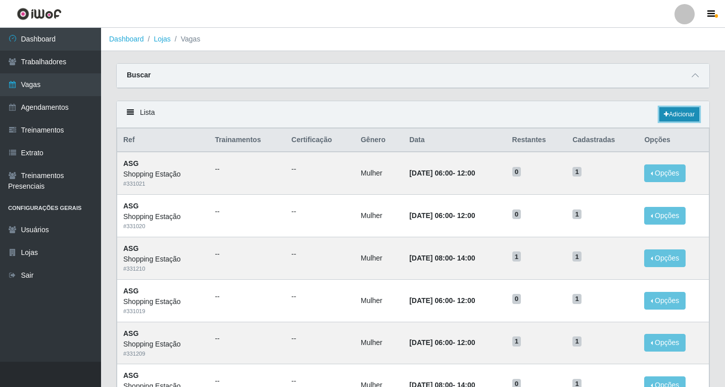
click at [674, 116] on link "Adicionar" at bounding box center [679, 114] width 40 height 14
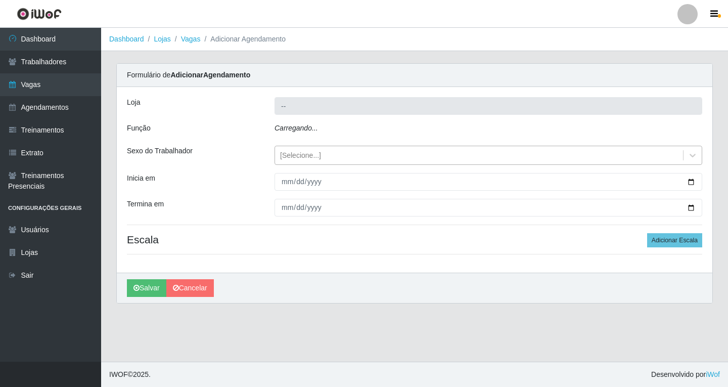
type input "Shopping Estação"
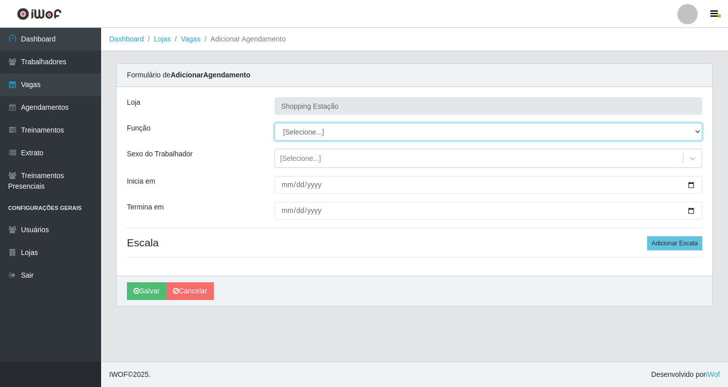
click at [302, 134] on select "[Selecione...] ASG ASG + ASG ++ Operador de Caixa Operador de Caixa + Operador …" at bounding box center [487, 132] width 427 height 18
select select "16"
click at [274, 123] on select "[Selecione...] ASG ASG + ASG ++ Operador de Caixa Operador de Caixa + Operador …" at bounding box center [487, 132] width 427 height 18
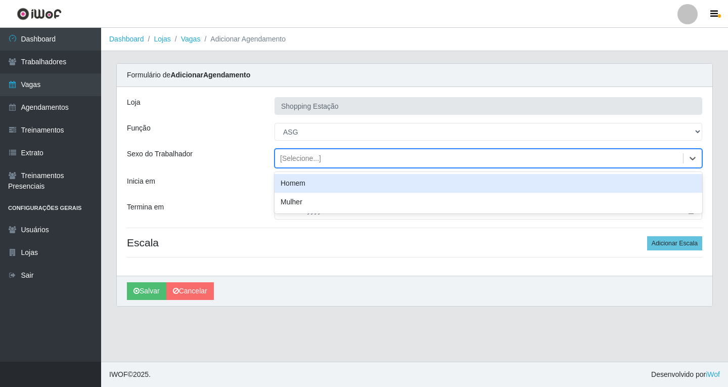
click at [309, 161] on div "[Selecione...]" at bounding box center [300, 158] width 41 height 11
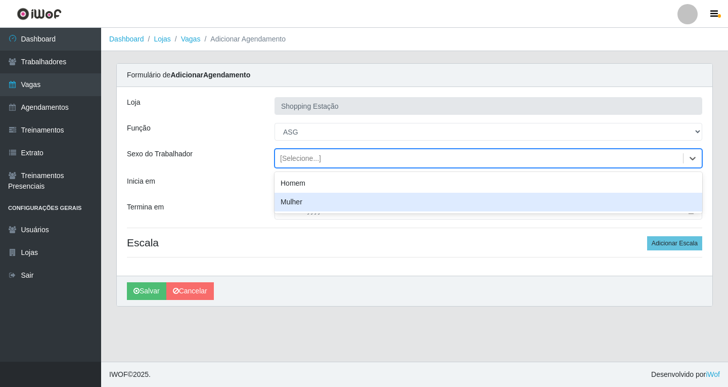
click at [307, 196] on div "Mulher" at bounding box center [487, 202] width 427 height 19
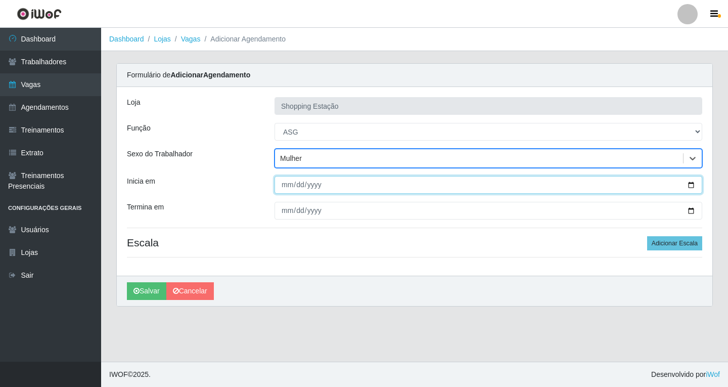
click at [284, 187] on input "Inicia em" at bounding box center [487, 185] width 427 height 18
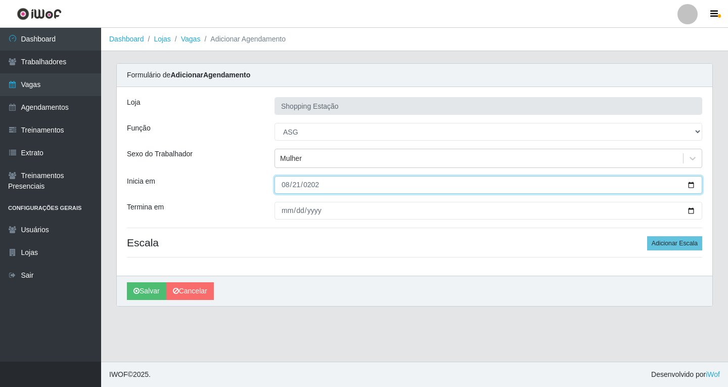
type input "[DATE]"
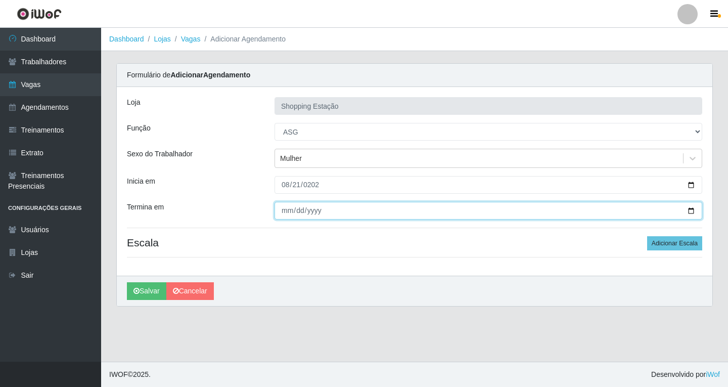
click at [290, 211] on input "Termina em" at bounding box center [487, 211] width 427 height 18
type input "[DATE]"
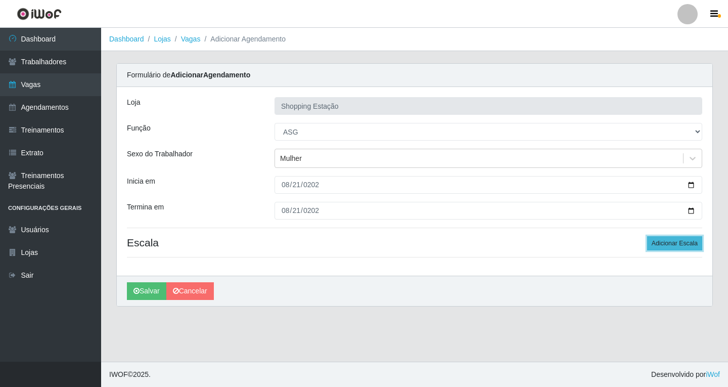
click at [687, 246] on button "Adicionar Escala" at bounding box center [674, 243] width 55 height 14
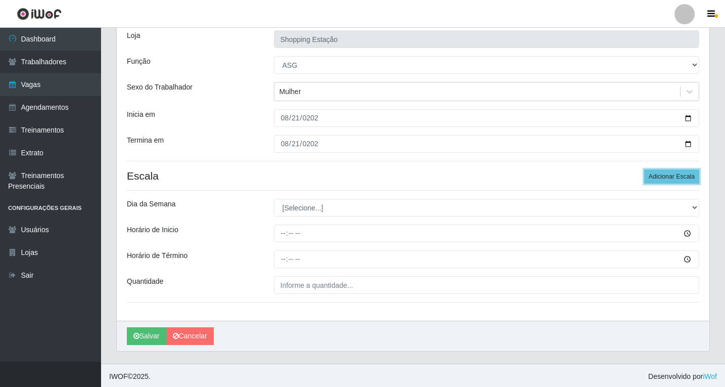
scroll to position [69, 0]
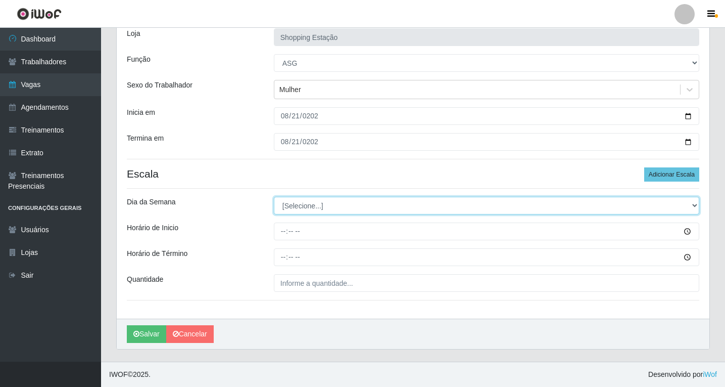
click at [301, 206] on select "[Selecione...] Segunda Terça Quarta Quinta Sexta Sábado Domingo" at bounding box center [486, 206] width 425 height 18
select select "4"
click at [274, 197] on select "[Selecione...] Segunda Terça Quarta Quinta Sexta Sábado Domingo" at bounding box center [486, 206] width 425 height 18
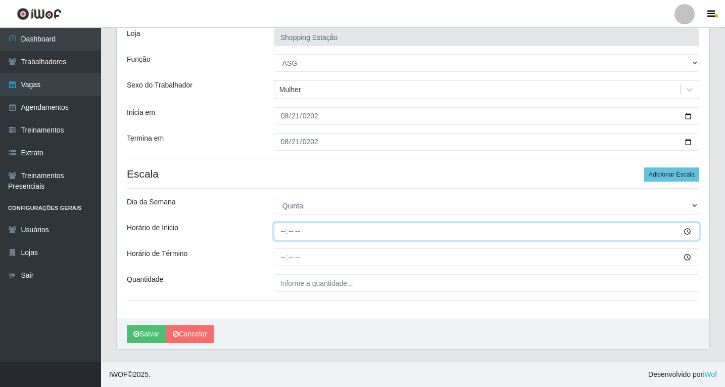
click at [281, 232] on input "Horário de Inicio" at bounding box center [486, 231] width 425 height 18
type input "06:00"
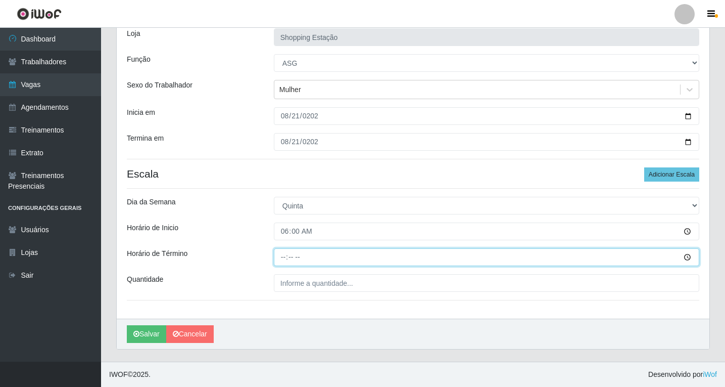
click at [283, 258] on input "Horário de Término" at bounding box center [486, 257] width 425 height 18
type input "12:00"
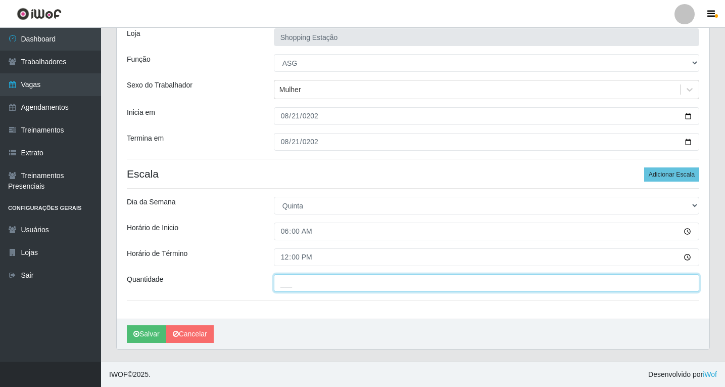
click at [307, 283] on input "___" at bounding box center [486, 283] width 425 height 18
type input "1__"
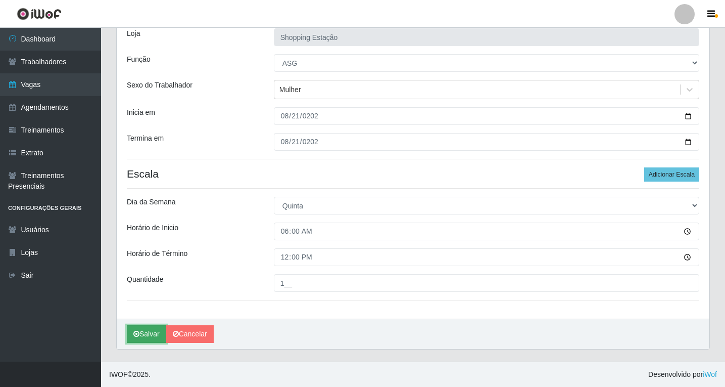
click at [146, 332] on button "Salvar" at bounding box center [146, 334] width 39 height 18
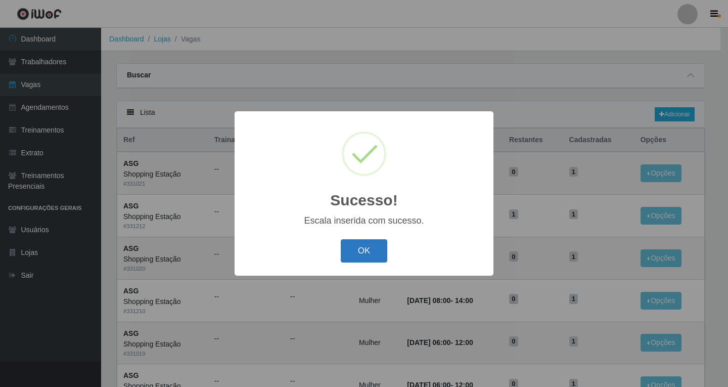
click at [358, 250] on button "OK" at bounding box center [364, 251] width 47 height 24
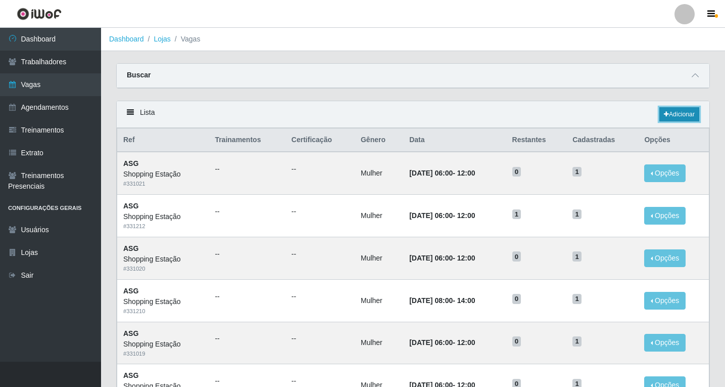
click at [677, 114] on link "Adicionar" at bounding box center [679, 114] width 40 height 14
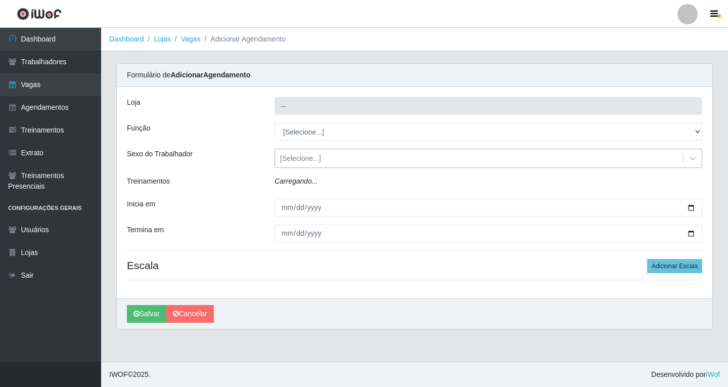
type input "Shopping Estação"
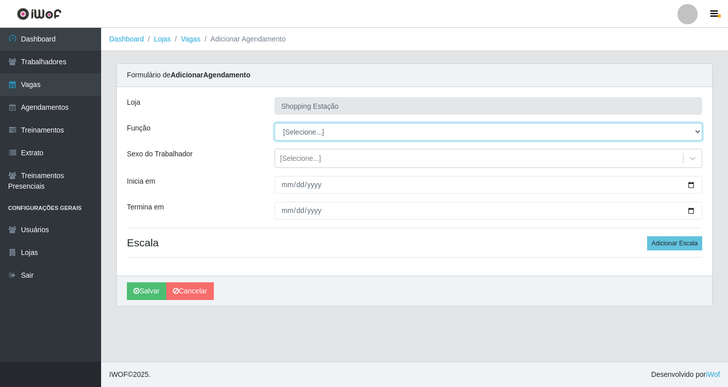
click at [304, 135] on select "[Selecione...] ASG ASG + ASG ++ Operador de Caixa Operador de Caixa + Operador …" at bounding box center [487, 132] width 427 height 18
select select "16"
click at [274, 123] on select "[Selecione...] ASG ASG + ASG ++ Operador de Caixa Operador de Caixa + Operador …" at bounding box center [487, 132] width 427 height 18
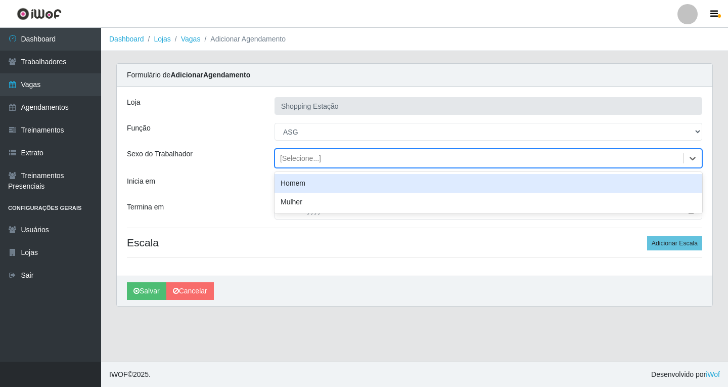
click at [300, 160] on div "[Selecione...]" at bounding box center [300, 158] width 41 height 11
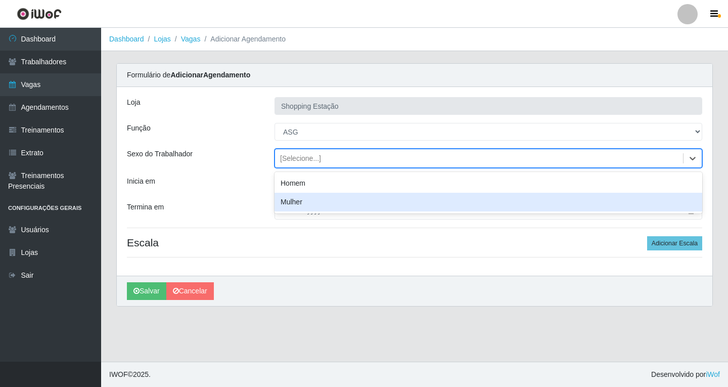
click at [295, 199] on div "Mulher" at bounding box center [487, 202] width 427 height 19
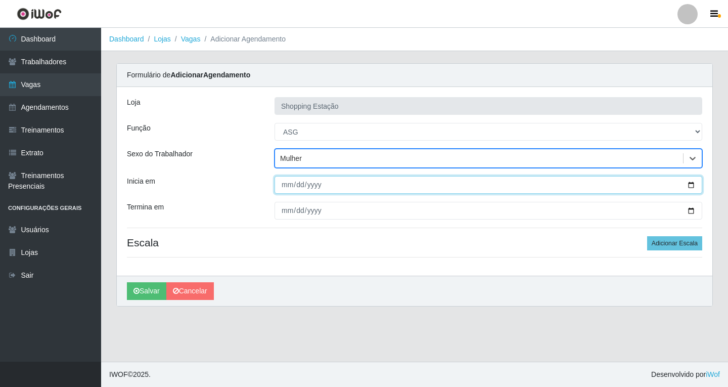
click at [286, 187] on input "Inicia em" at bounding box center [487, 185] width 427 height 18
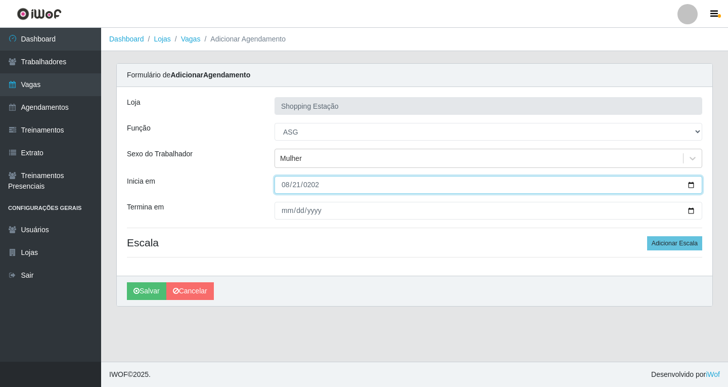
type input "[DATE]"
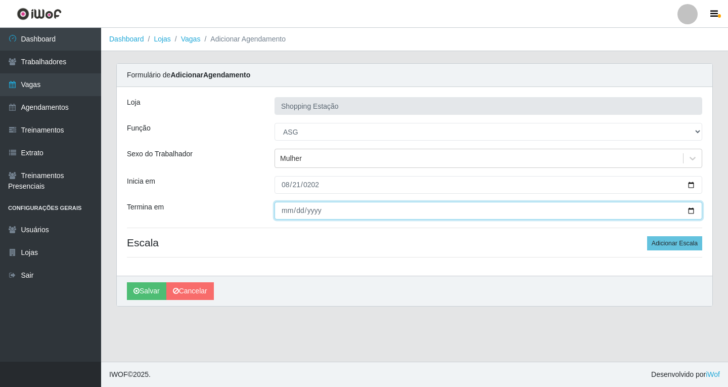
click at [290, 211] on input "Termina em" at bounding box center [487, 211] width 427 height 18
type input "[DATE]"
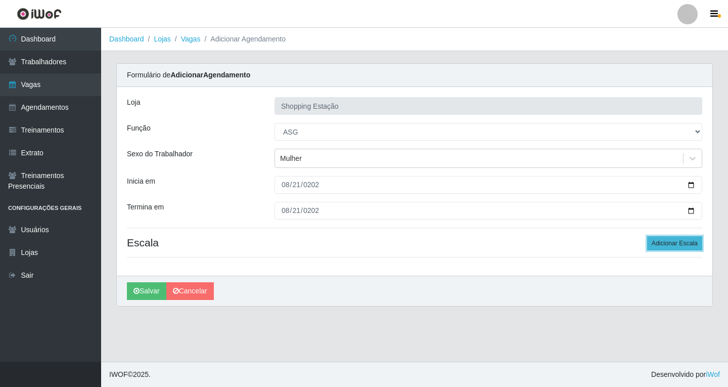
click at [656, 243] on button "Adicionar Escala" at bounding box center [674, 243] width 55 height 14
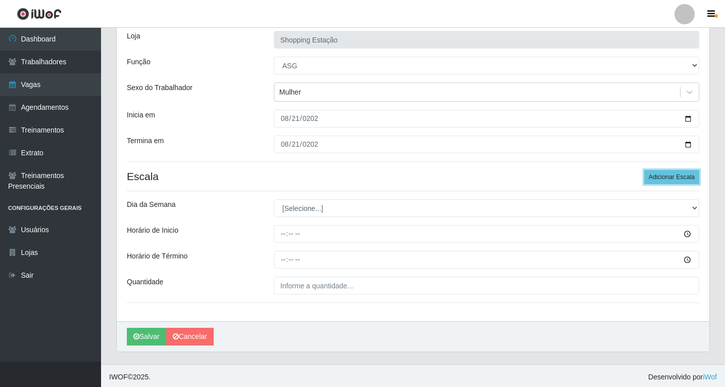
scroll to position [69, 0]
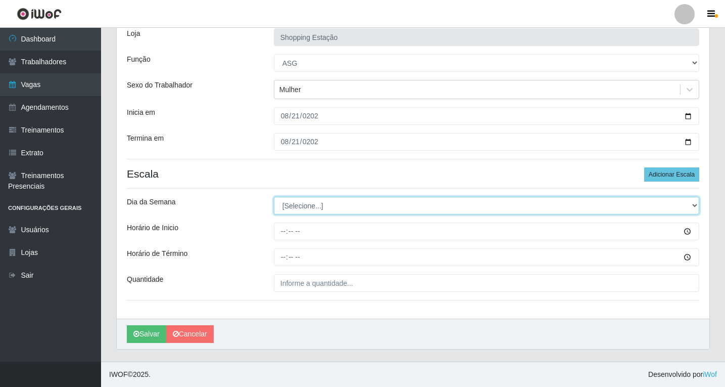
click at [308, 207] on select "[Selecione...] Segunda Terça Quarta Quinta Sexta Sábado Domingo" at bounding box center [486, 206] width 425 height 18
select select "4"
click at [274, 197] on select "[Selecione...] Segunda Terça Quarta Quinta Sexta Sábado Domingo" at bounding box center [486, 206] width 425 height 18
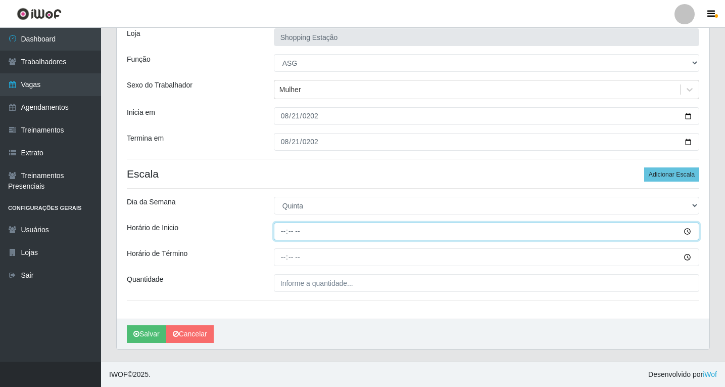
click at [286, 234] on input "Horário de Inicio" at bounding box center [486, 231] width 425 height 18
type input "08:00"
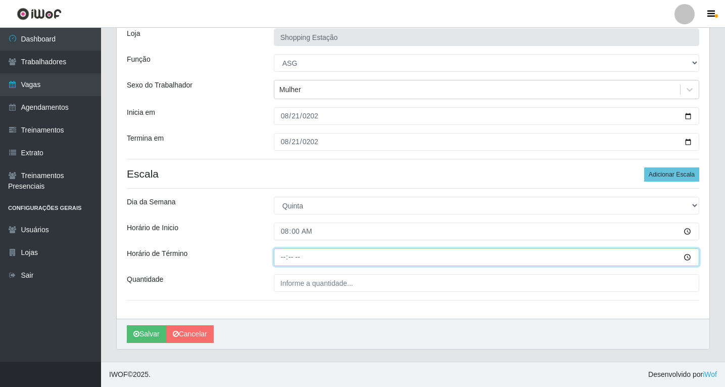
click at [287, 258] on input "Horário de Término" at bounding box center [486, 257] width 425 height 18
type input "14:00"
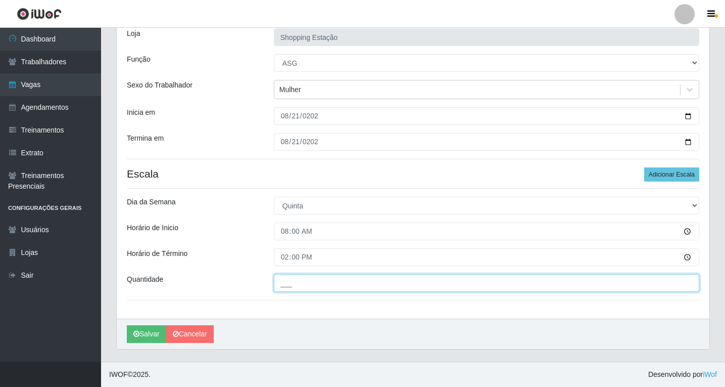
click at [296, 283] on input "___" at bounding box center [486, 283] width 425 height 18
type input "1__"
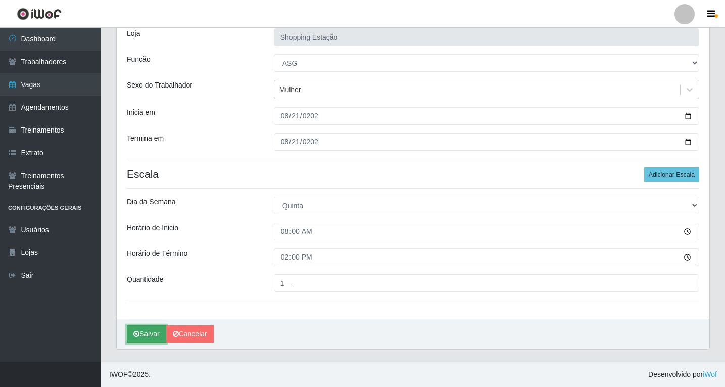
click at [151, 341] on button "Salvar" at bounding box center [146, 334] width 39 height 18
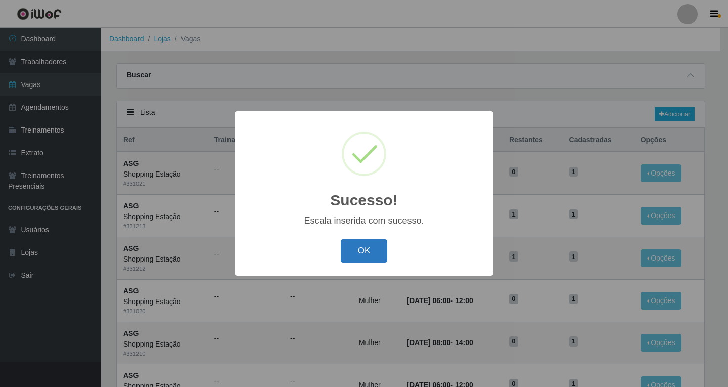
click at [370, 250] on button "OK" at bounding box center [364, 251] width 47 height 24
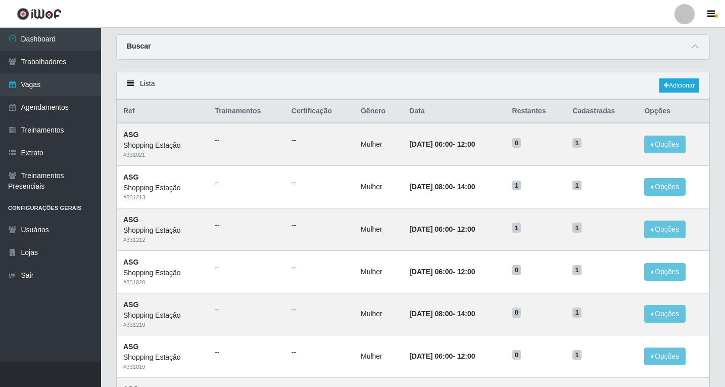
scroll to position [15, 0]
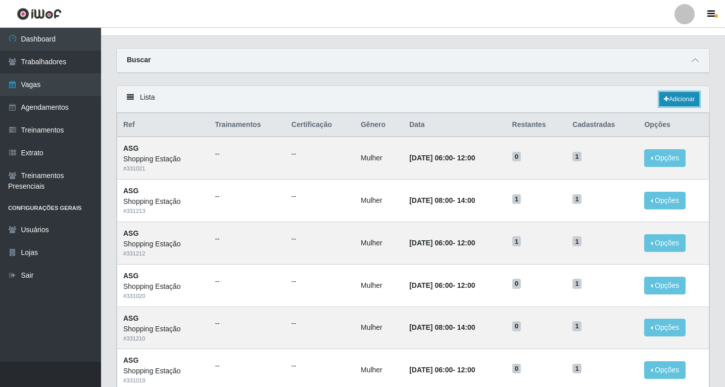
click at [681, 101] on link "Adicionar" at bounding box center [679, 99] width 40 height 14
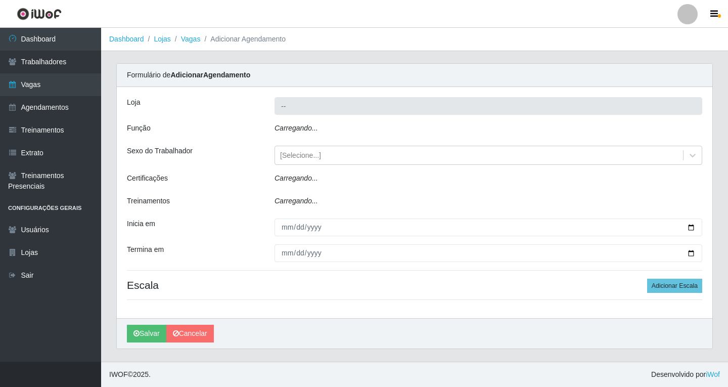
type input "Shopping Estação"
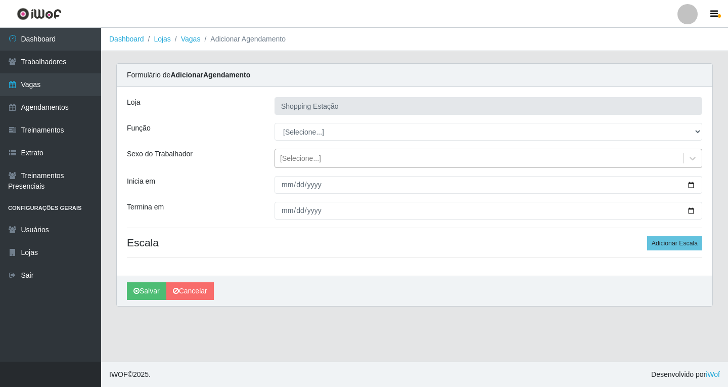
click at [303, 157] on div "[Selecione...]" at bounding box center [300, 158] width 41 height 11
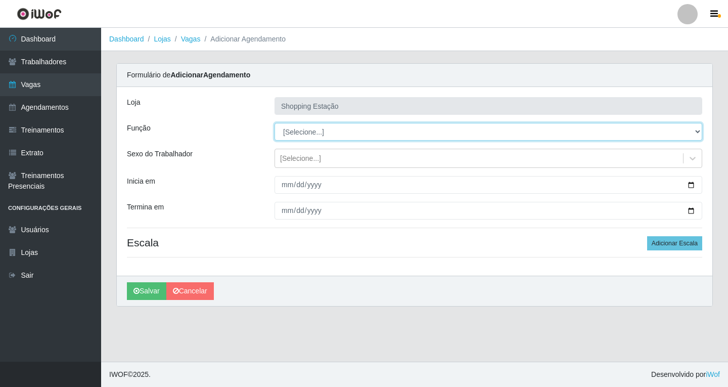
click at [297, 131] on select "[Selecione...] ASG ASG + ASG ++ Operador de Caixa Operador de Caixa + Operador …" at bounding box center [487, 132] width 427 height 18
select select "16"
click at [274, 123] on select "[Selecione...] ASG ASG + ASG ++ Operador de Caixa Operador de Caixa + Operador …" at bounding box center [487, 132] width 427 height 18
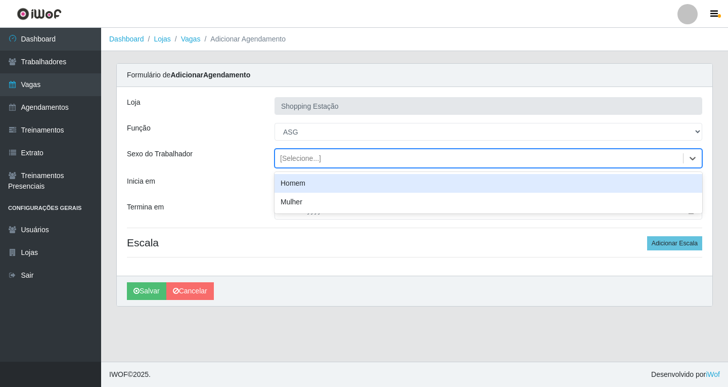
click at [303, 159] on div "[Selecione...]" at bounding box center [300, 158] width 41 height 11
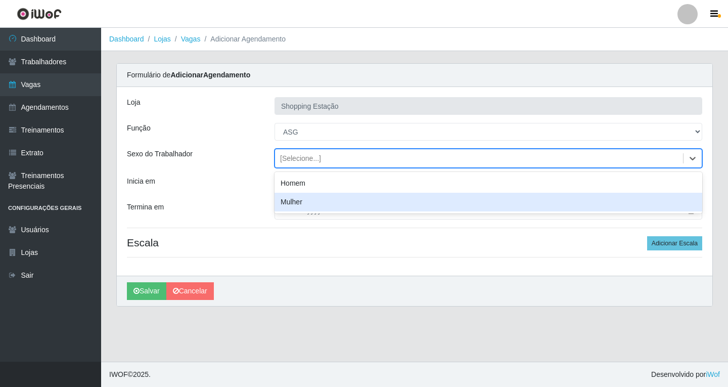
click at [300, 201] on div "Mulher" at bounding box center [487, 202] width 427 height 19
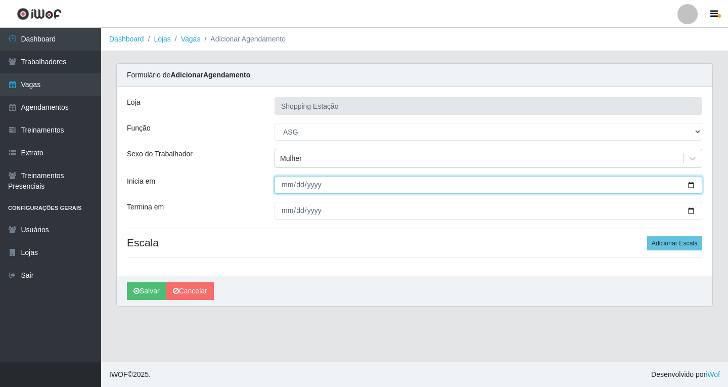
click at [289, 183] on input "Inicia em" at bounding box center [487, 185] width 427 height 18
type input "[DATE]"
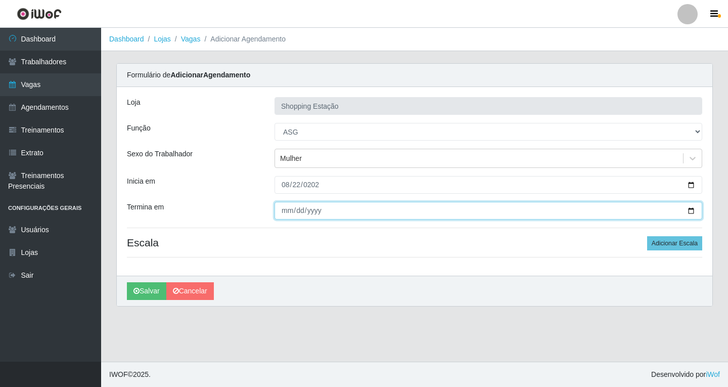
click at [287, 213] on input "Termina em" at bounding box center [487, 211] width 427 height 18
type input "[DATE]"
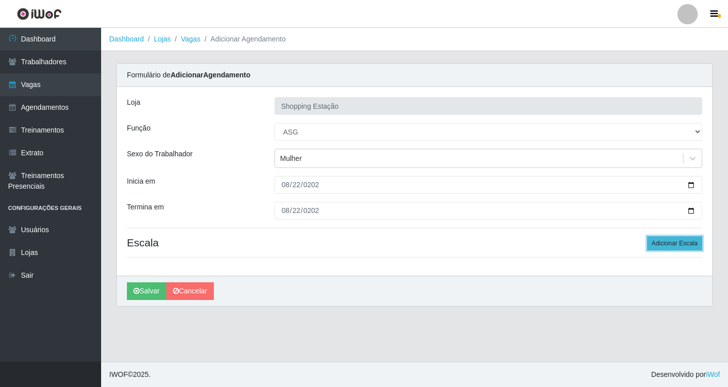
click at [660, 242] on button "Adicionar Escala" at bounding box center [674, 243] width 55 height 14
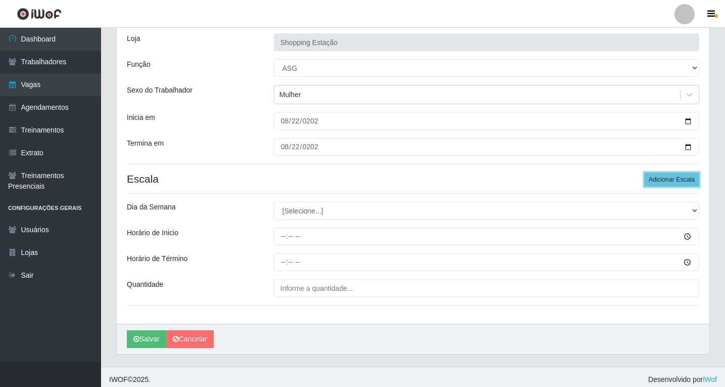
scroll to position [69, 0]
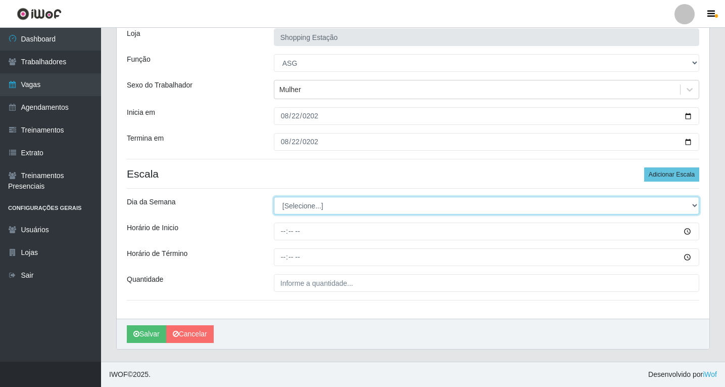
drag, startPoint x: 321, startPoint y: 210, endPoint x: 316, endPoint y: 211, distance: 5.2
click at [321, 210] on select "[Selecione...] Segunda Terça Quarta Quinta Sexta Sábado Domingo" at bounding box center [486, 206] width 425 height 18
select select "5"
click at [274, 197] on select "[Selecione...] Segunda Terça Quarta Quinta Sexta Sábado Domingo" at bounding box center [486, 206] width 425 height 18
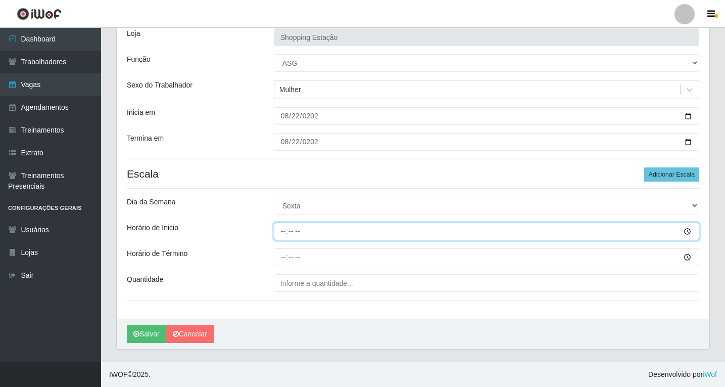
click at [280, 232] on input "Horário de Inicio" at bounding box center [486, 231] width 425 height 18
type input "06:00"
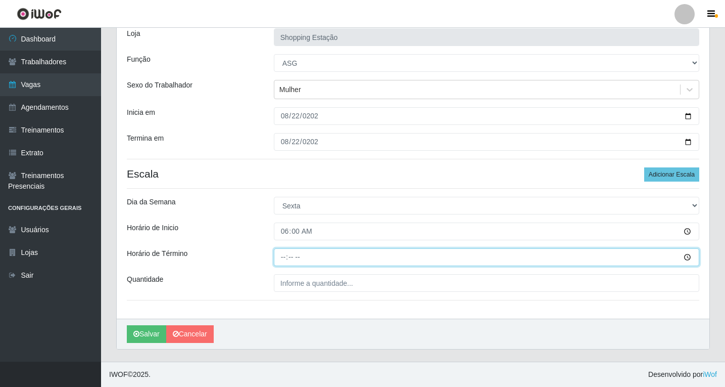
click at [287, 259] on input "Horário de Término" at bounding box center [486, 257] width 425 height 18
type input "12:00"
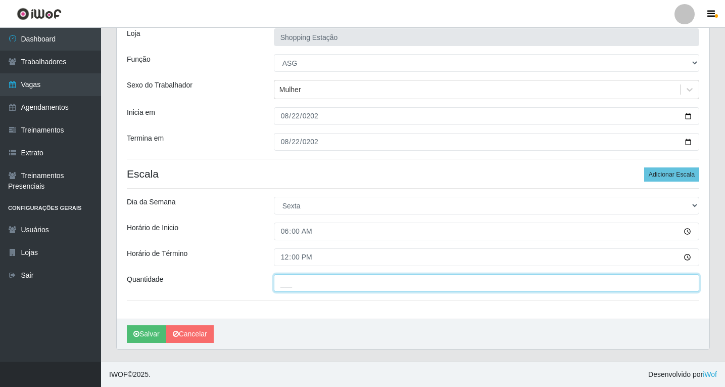
click at [304, 283] on input "___" at bounding box center [486, 283] width 425 height 18
type input "1__"
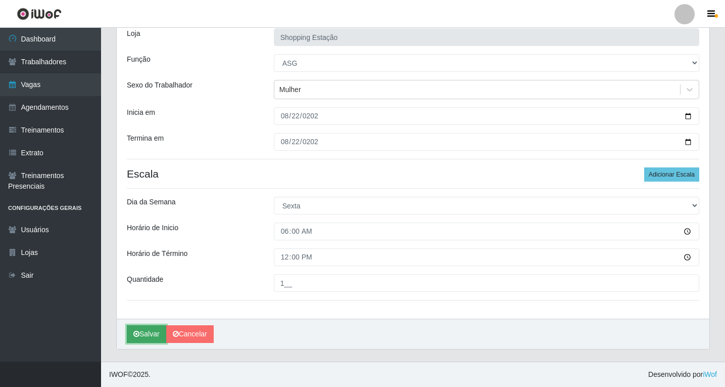
click at [151, 334] on button "Salvar" at bounding box center [146, 334] width 39 height 18
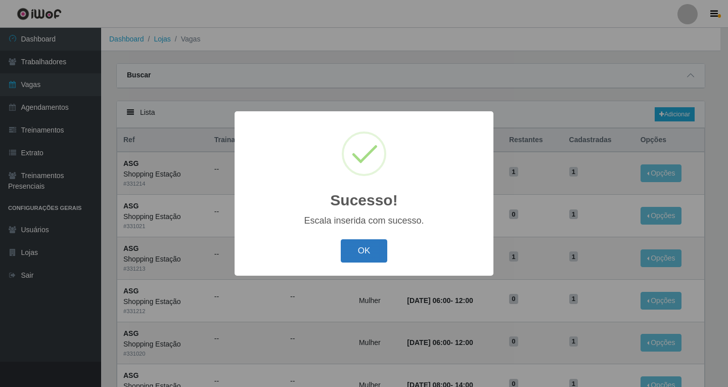
click at [376, 252] on button "OK" at bounding box center [364, 251] width 47 height 24
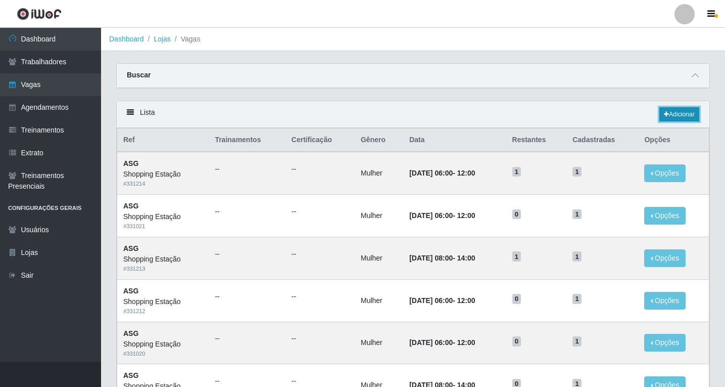
click at [677, 109] on link "Adicionar" at bounding box center [679, 114] width 40 height 14
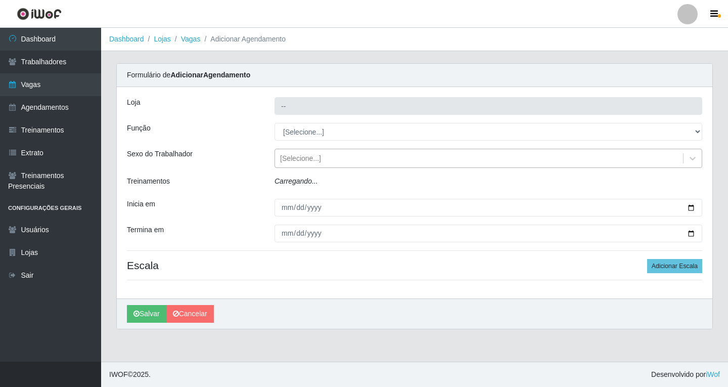
type input "Shopping Estação"
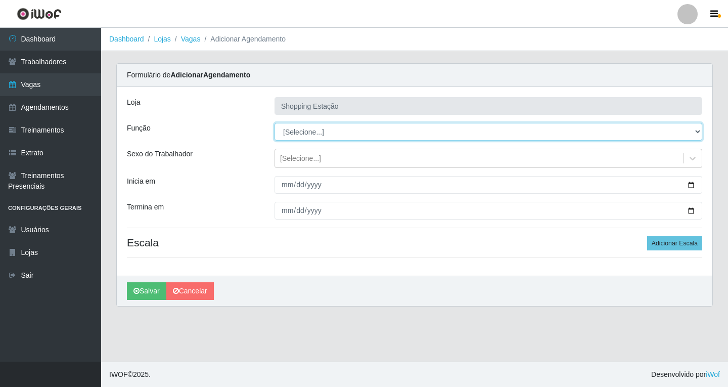
click at [300, 132] on select "[Selecione...] ASG ASG + ASG ++ Operador de Caixa Operador de Caixa + Operador …" at bounding box center [487, 132] width 427 height 18
select select "16"
click at [274, 123] on select "[Selecione...] ASG ASG + ASG ++ Operador de Caixa Operador de Caixa + Operador …" at bounding box center [487, 132] width 427 height 18
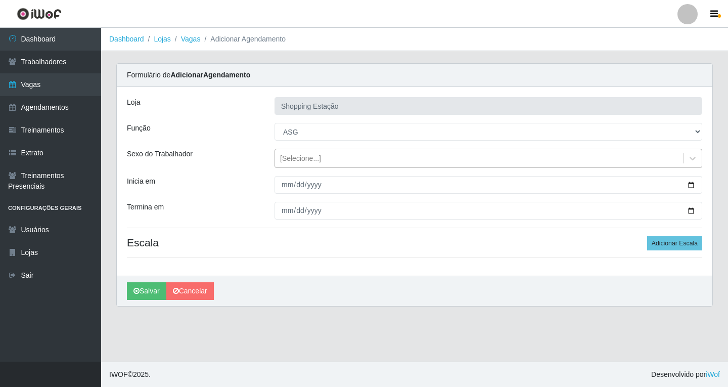
click at [301, 159] on div "[Selecione...]" at bounding box center [300, 158] width 41 height 11
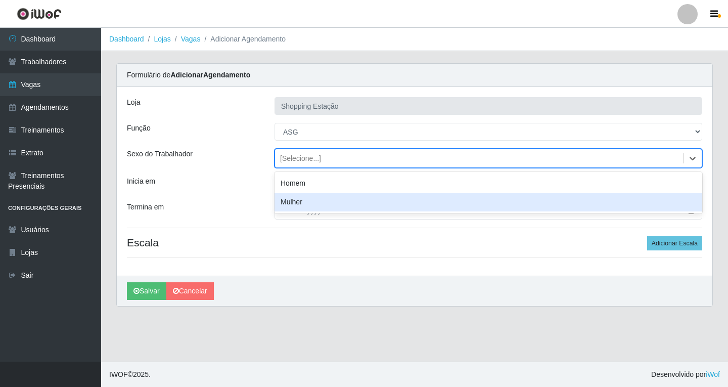
click at [289, 201] on div "Mulher" at bounding box center [487, 202] width 427 height 19
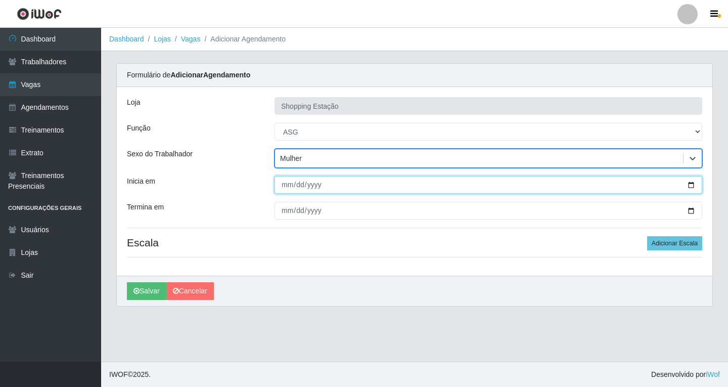
click at [287, 183] on input "Inicia em" at bounding box center [487, 185] width 427 height 18
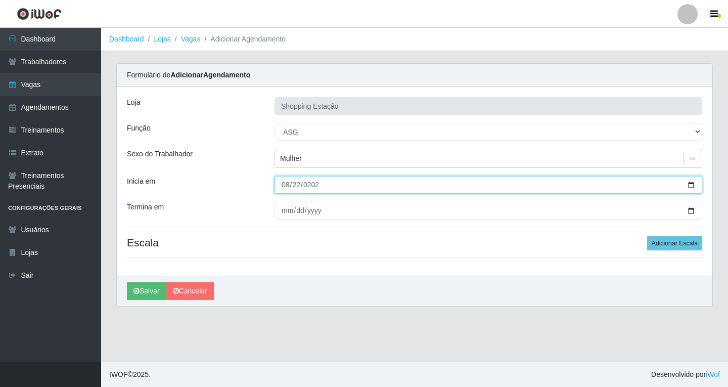
type input "[DATE]"
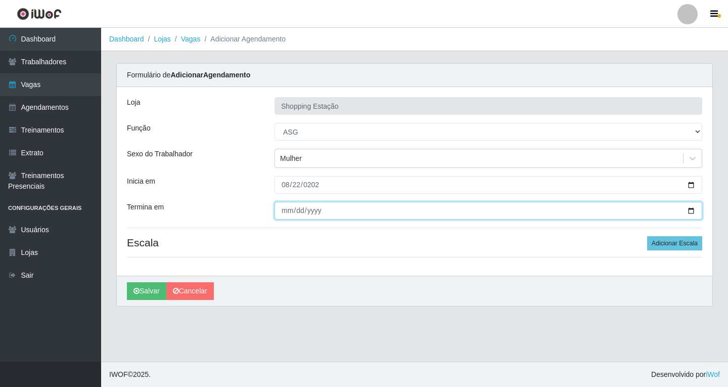
click at [287, 216] on input "Termina em" at bounding box center [487, 211] width 427 height 18
type input "[DATE]"
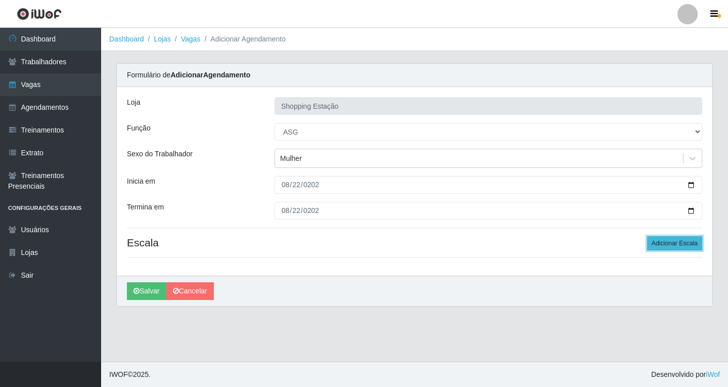
click at [667, 242] on button "Adicionar Escala" at bounding box center [674, 243] width 55 height 14
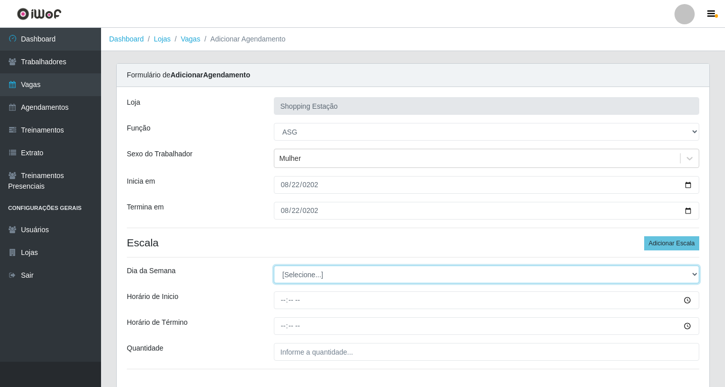
click at [305, 274] on select "[Selecione...] Segunda Terça Quarta Quinta Sexta Sábado Domingo" at bounding box center [486, 274] width 425 height 18
select select "5"
click at [274, 265] on select "[Selecione...] Segunda Terça Quarta Quinta Sexta Sábado Domingo" at bounding box center [486, 274] width 425 height 18
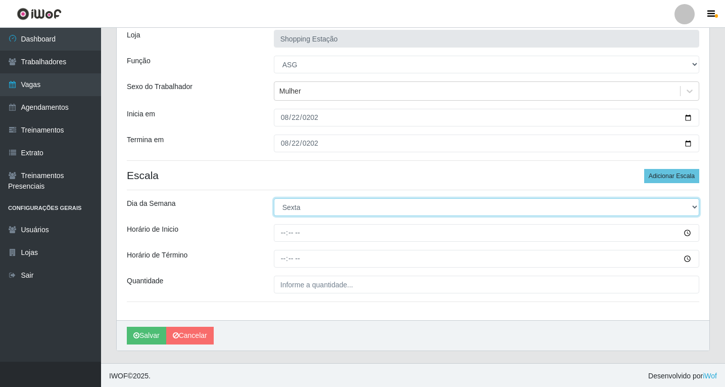
scroll to position [69, 0]
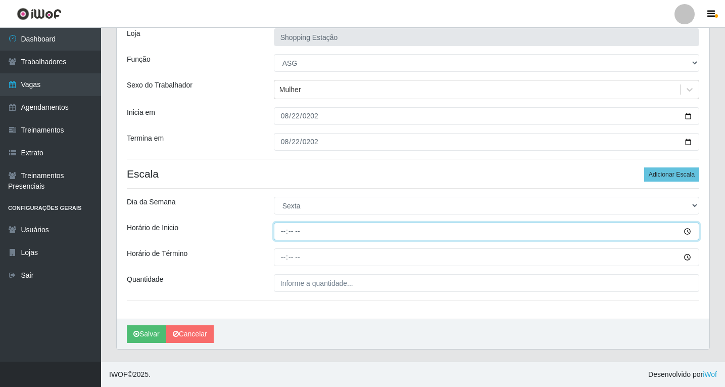
click at [283, 233] on input "Horário de Inicio" at bounding box center [486, 231] width 425 height 18
type input "08:00"
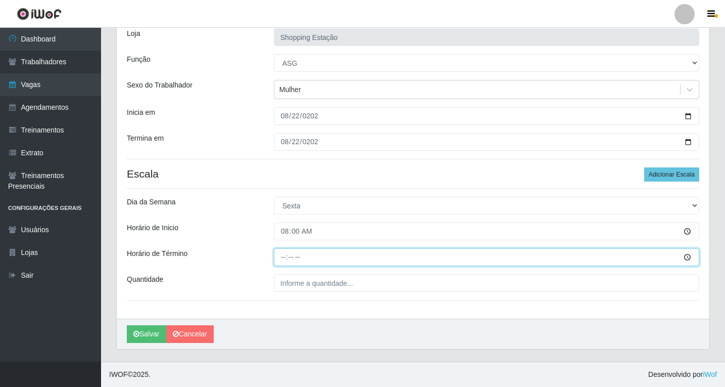
click at [284, 257] on input "Horário de Término" at bounding box center [486, 257] width 425 height 18
type input "14:00"
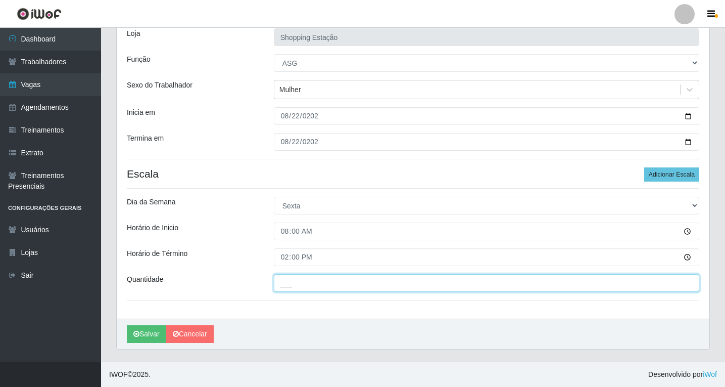
click at [298, 285] on input "___" at bounding box center [486, 283] width 425 height 18
type input "1__"
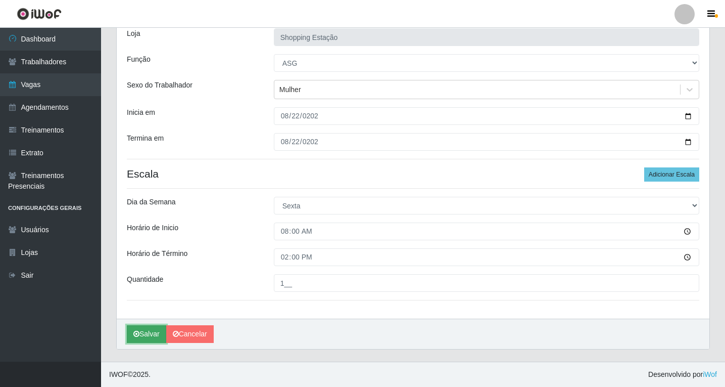
click at [148, 327] on button "Salvar" at bounding box center [146, 334] width 39 height 18
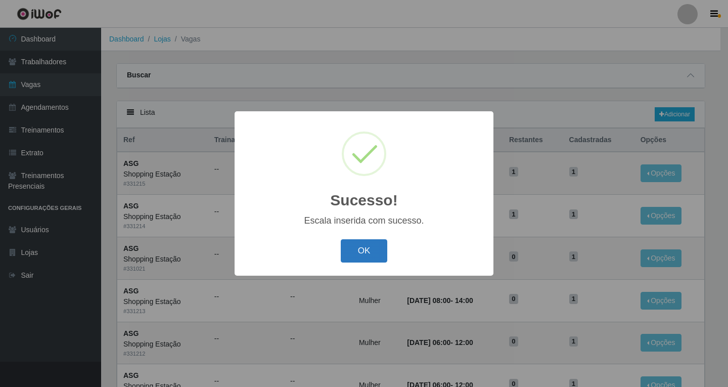
click at [366, 250] on button "OK" at bounding box center [364, 251] width 47 height 24
